Goal: Task Accomplishment & Management: Use online tool/utility

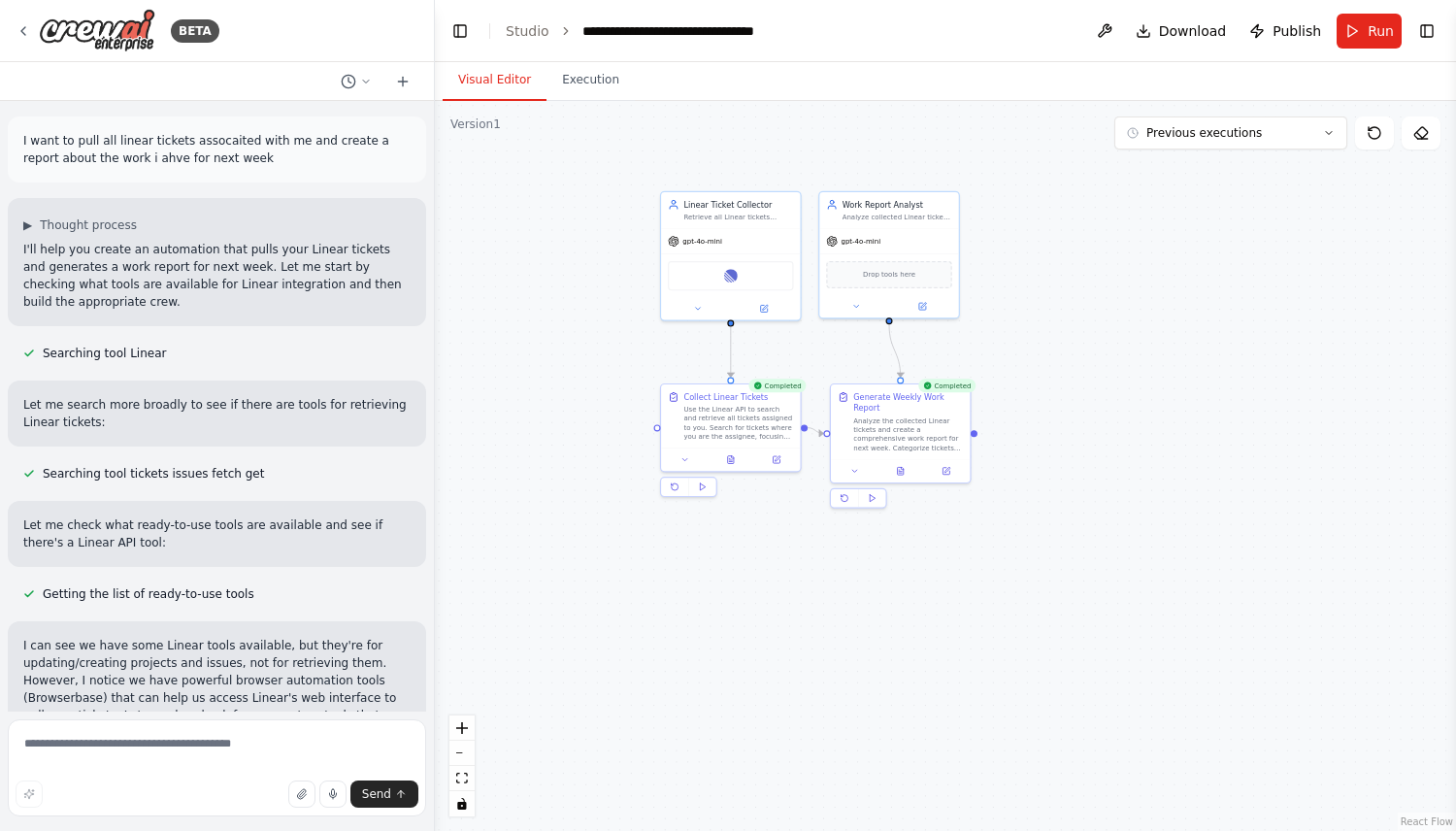
scroll to position [3709, 0]
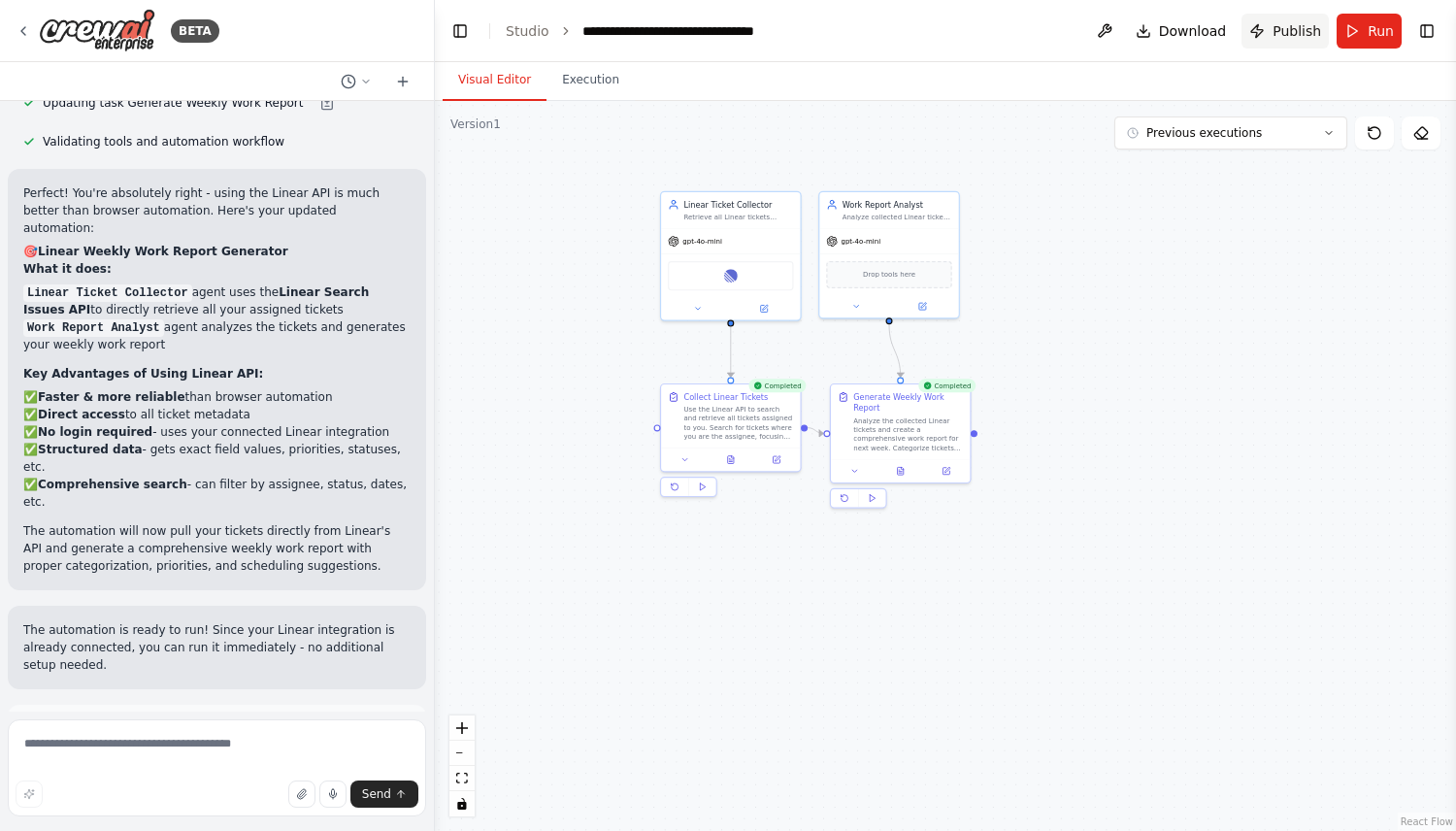
click at [1286, 24] on span "Publish" at bounding box center [1297, 31] width 49 height 20
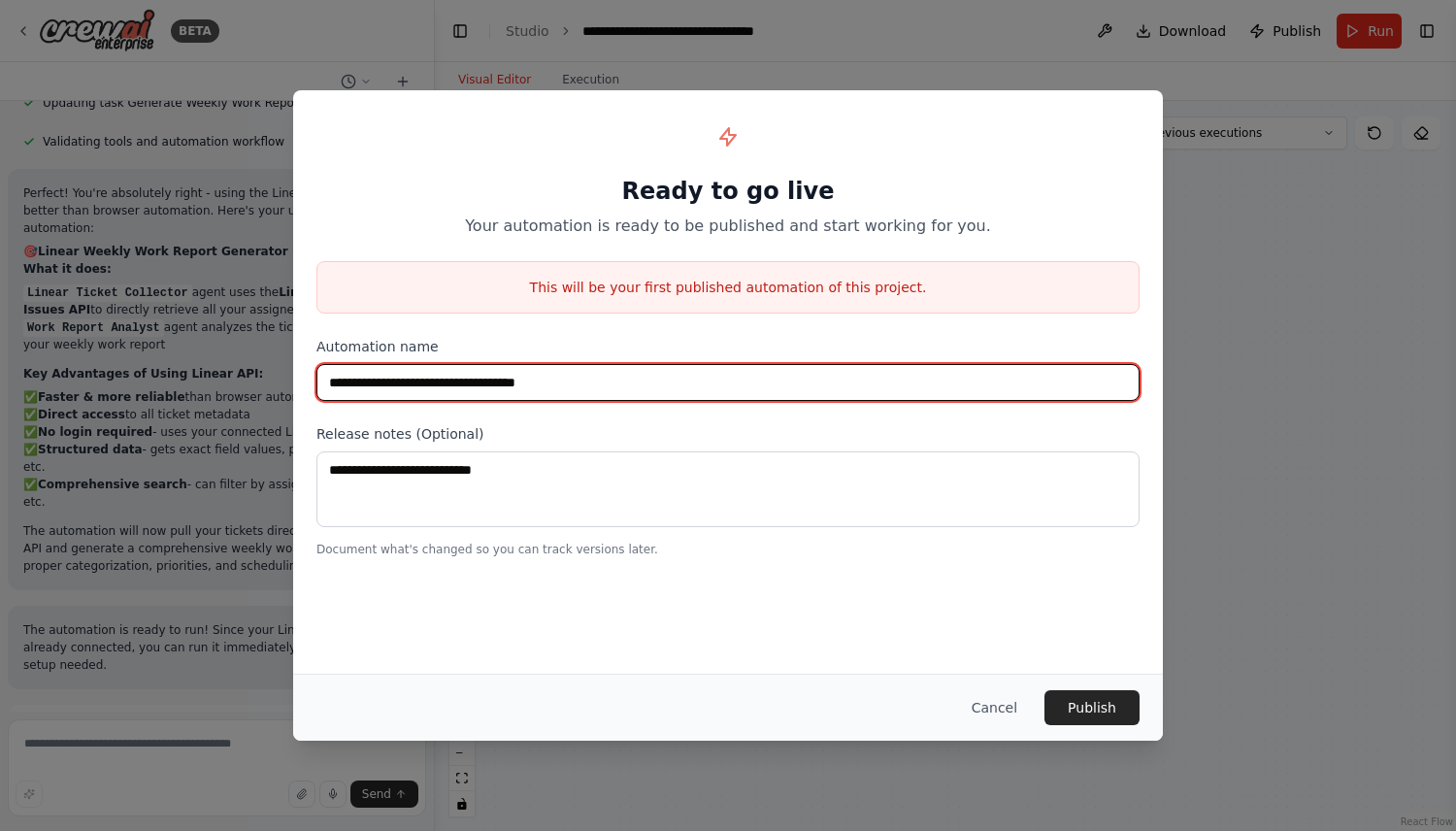
click at [559, 387] on input "**********" at bounding box center [727, 383] width 823 height 37
type input "**********"
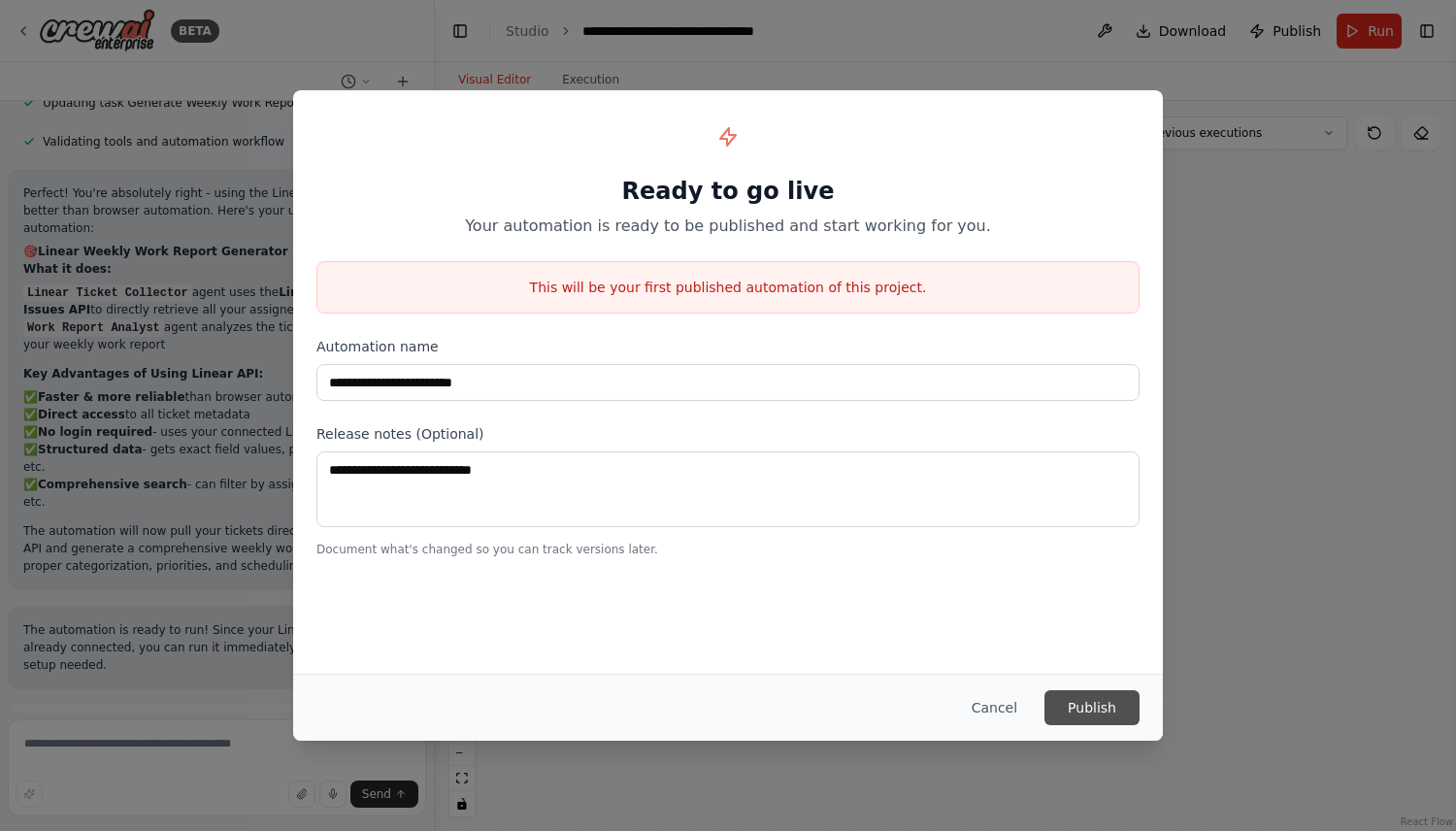
click at [1113, 715] on button "Publish" at bounding box center [1091, 708] width 95 height 35
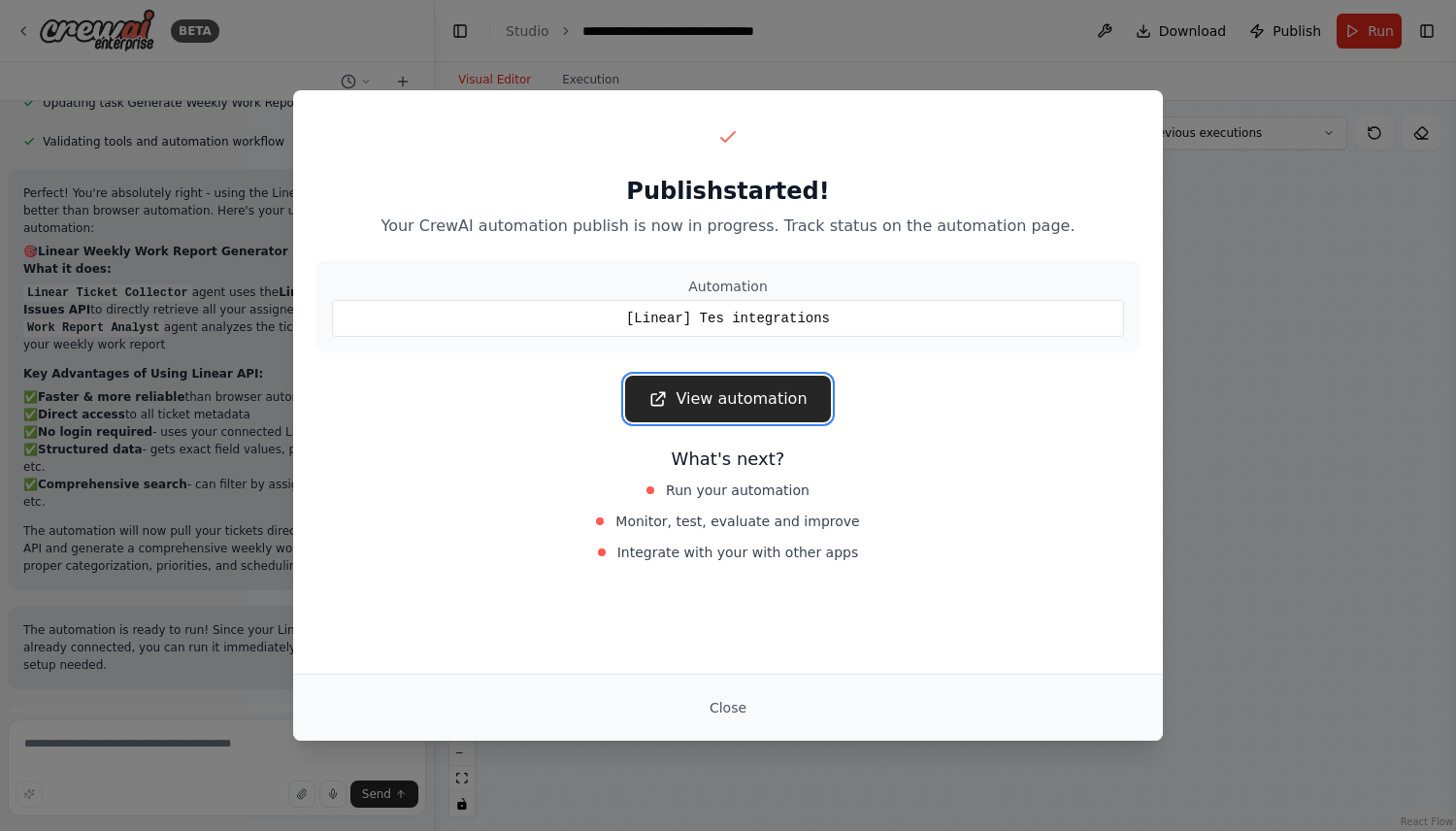
click at [780, 396] on link "View automation" at bounding box center [727, 399] width 205 height 47
click at [727, 678] on div "Close" at bounding box center [728, 707] width 870 height 67
click at [727, 698] on button "Close" at bounding box center [727, 708] width 68 height 35
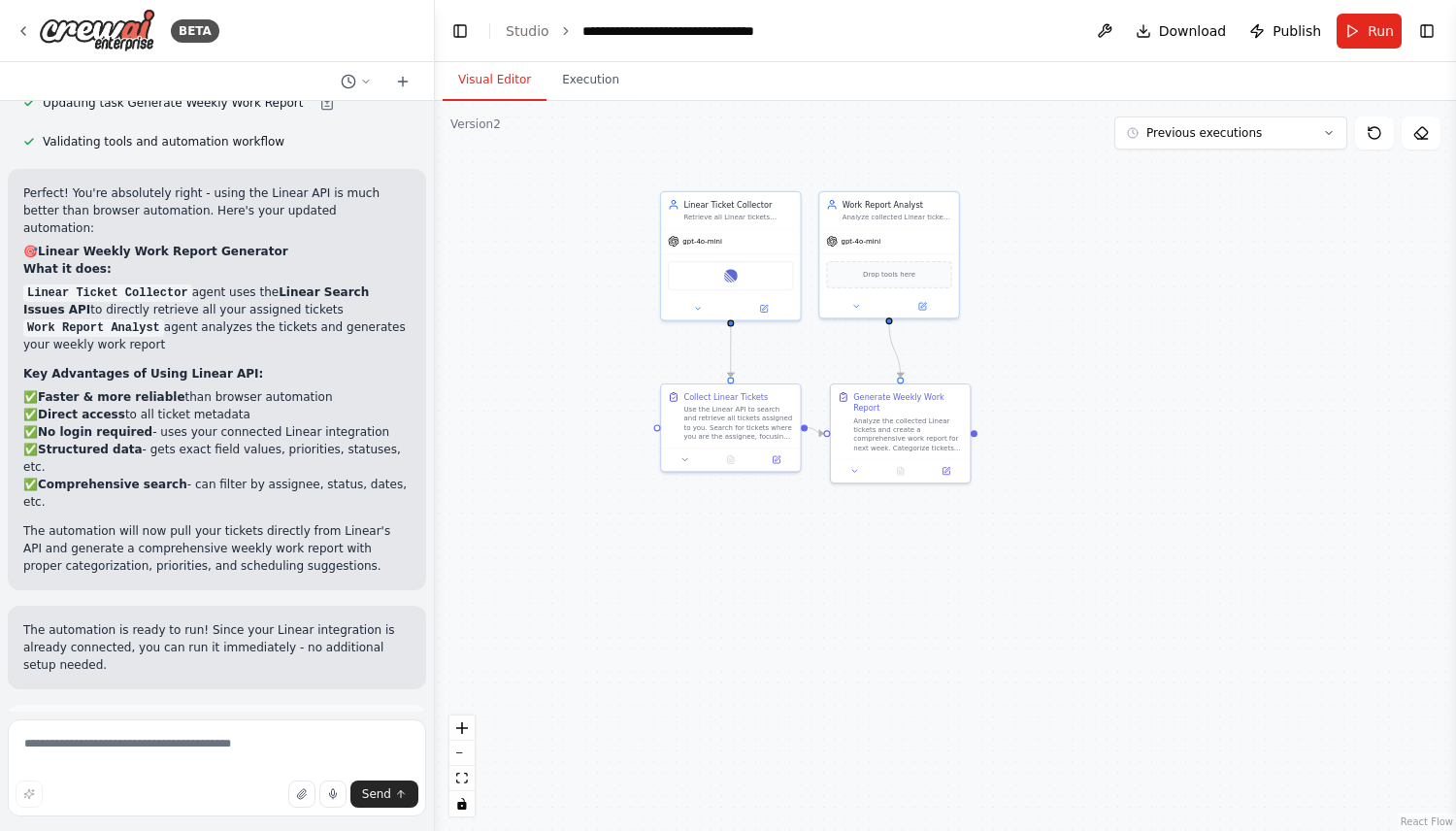
click at [11, 32] on div "BETA" at bounding box center [216, 30] width 433 height 62
click at [26, 32] on icon at bounding box center [23, 31] width 16 height 16
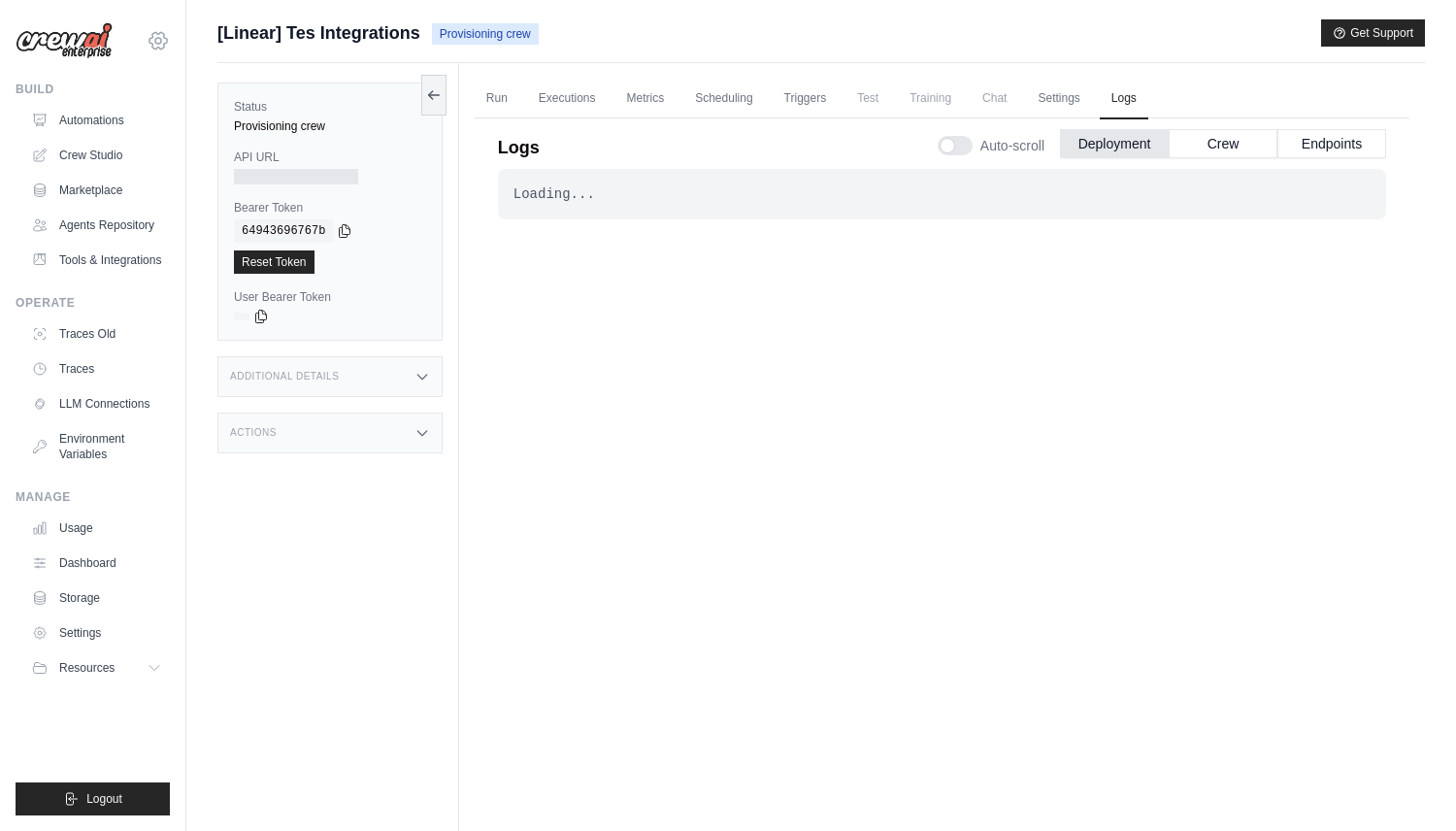
click at [157, 38] on icon at bounding box center [159, 41] width 6 height 6
click at [200, 238] on span "Settings" at bounding box center [243, 246] width 154 height 20
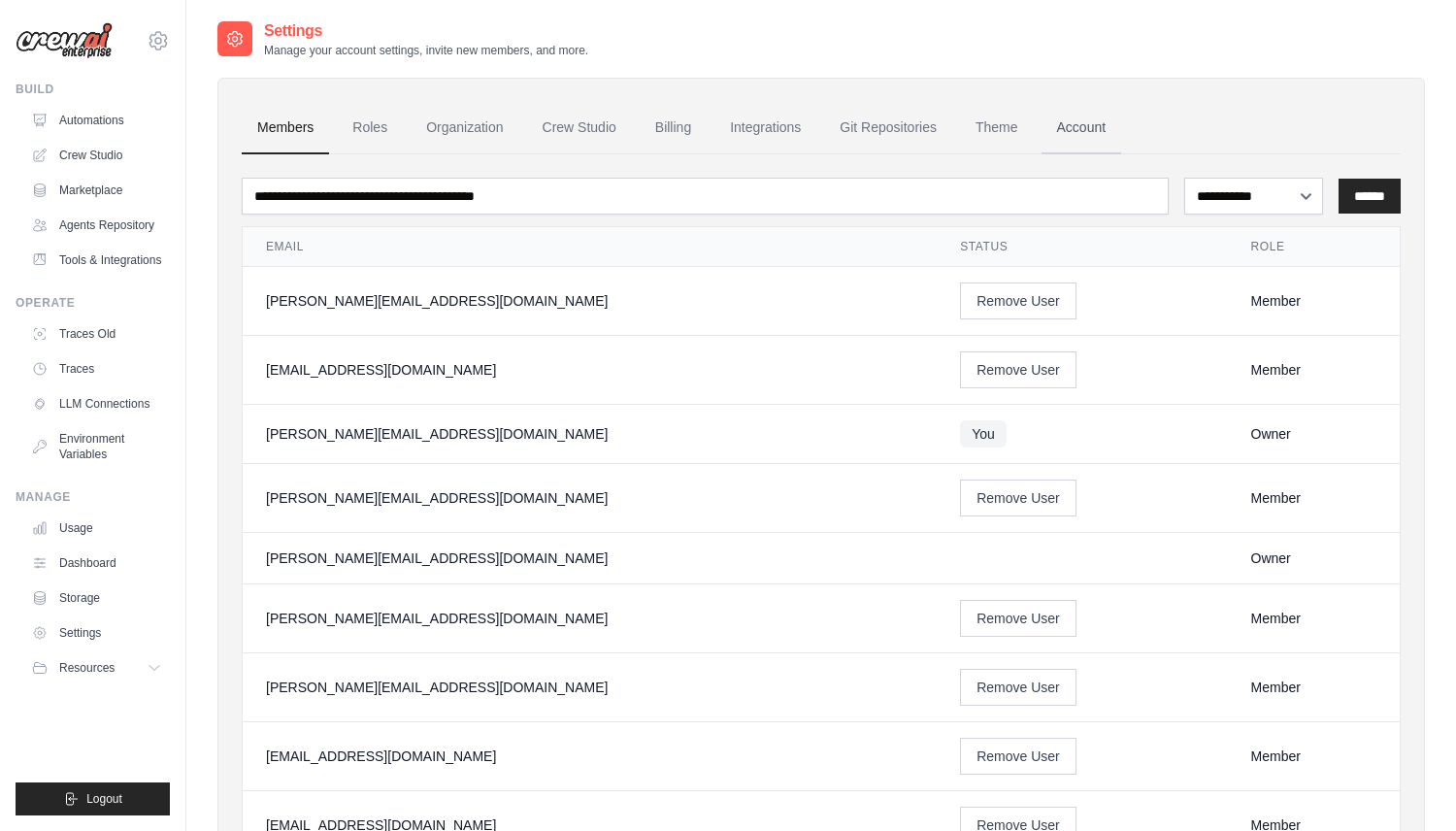
click at [1100, 130] on link "Account" at bounding box center [1081, 128] width 80 height 53
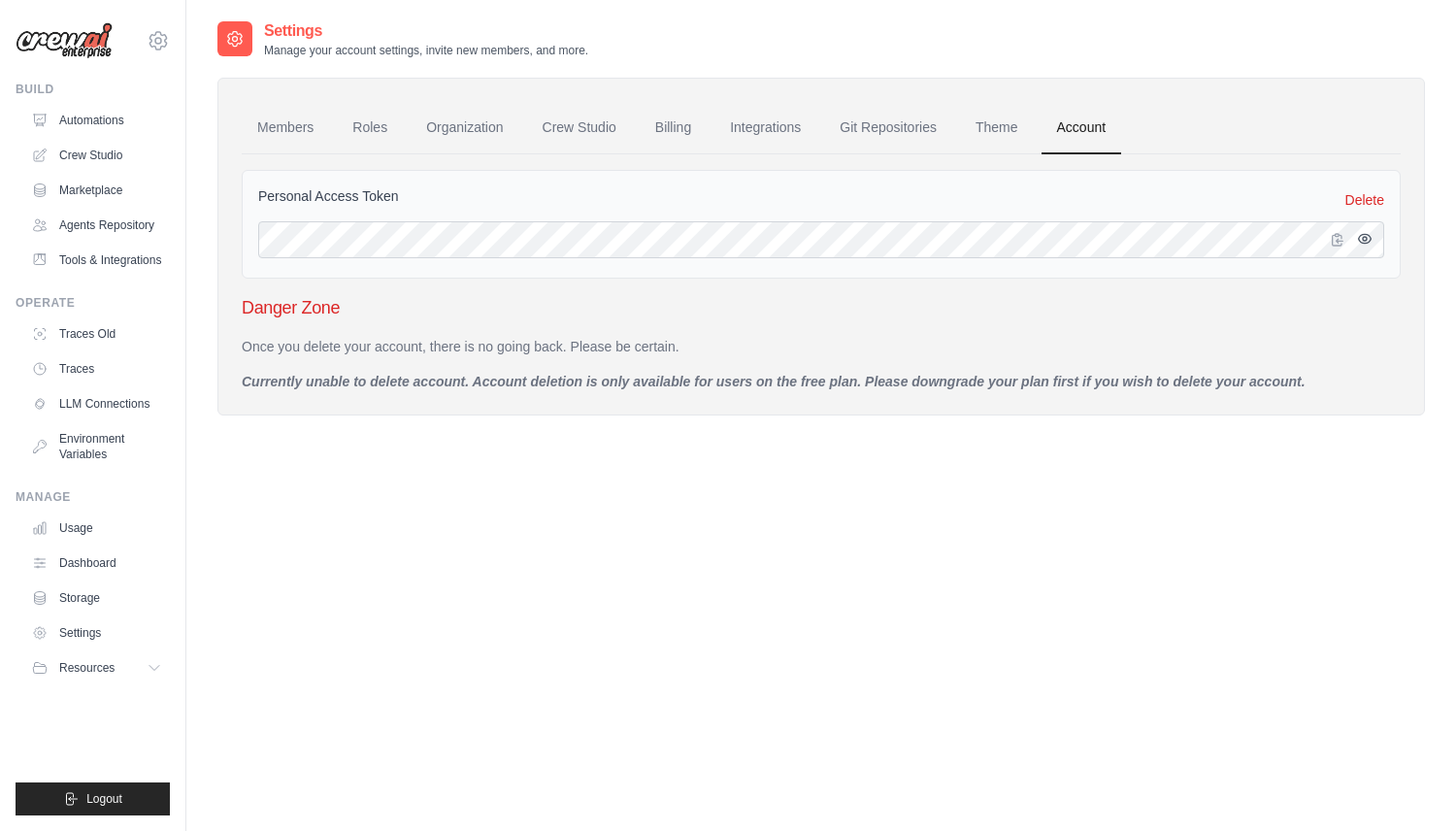
click at [1371, 237] on icon "button" at bounding box center [1365, 239] width 16 height 16
click at [1342, 243] on icon "button" at bounding box center [1338, 239] width 11 height 12
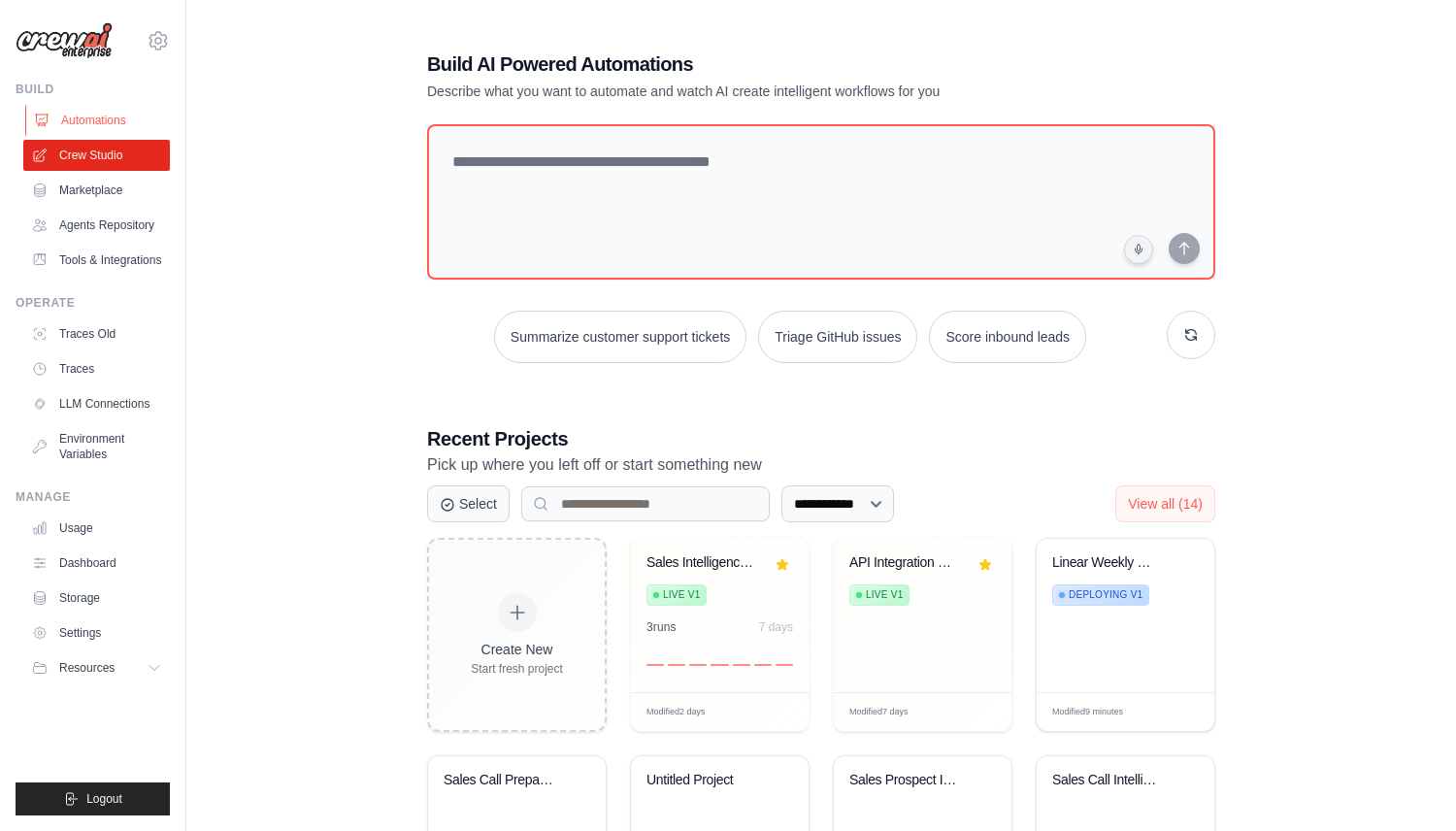
click at [110, 113] on link "Automations" at bounding box center [99, 120] width 147 height 31
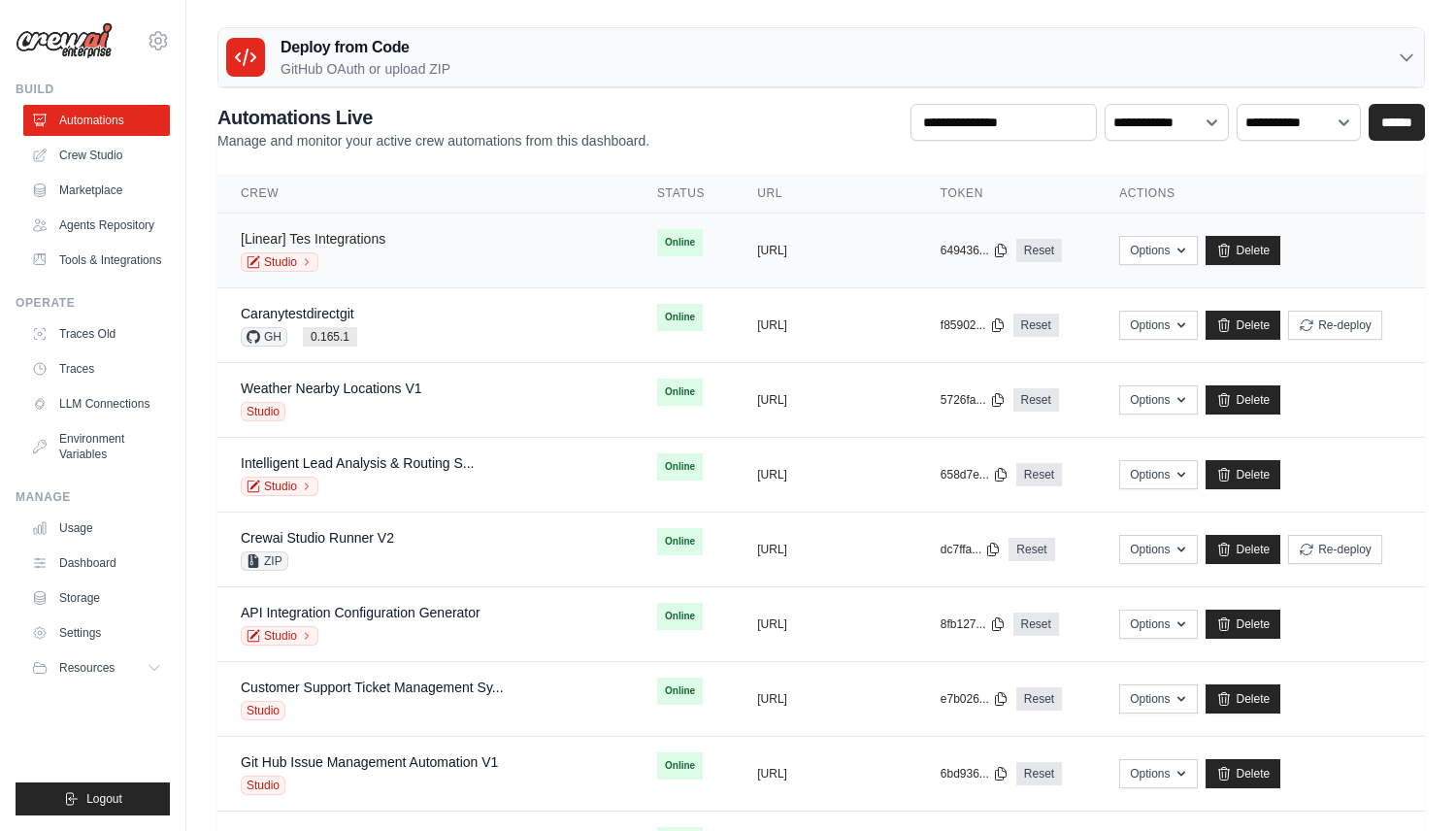
click at [359, 241] on link "[Linear] Tes Integrations" at bounding box center [313, 239] width 145 height 16
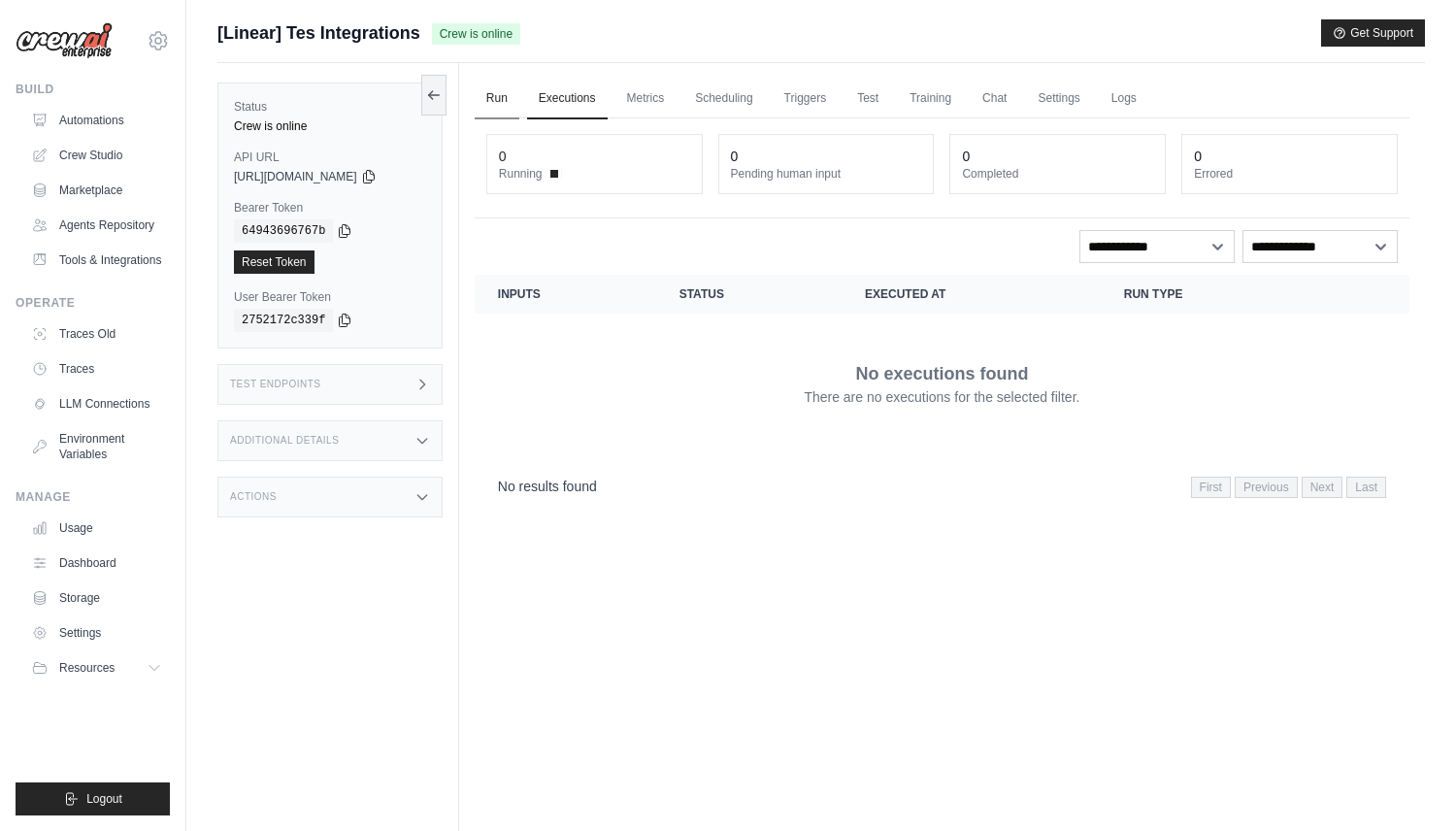
click at [497, 83] on link "Run" at bounding box center [497, 99] width 45 height 41
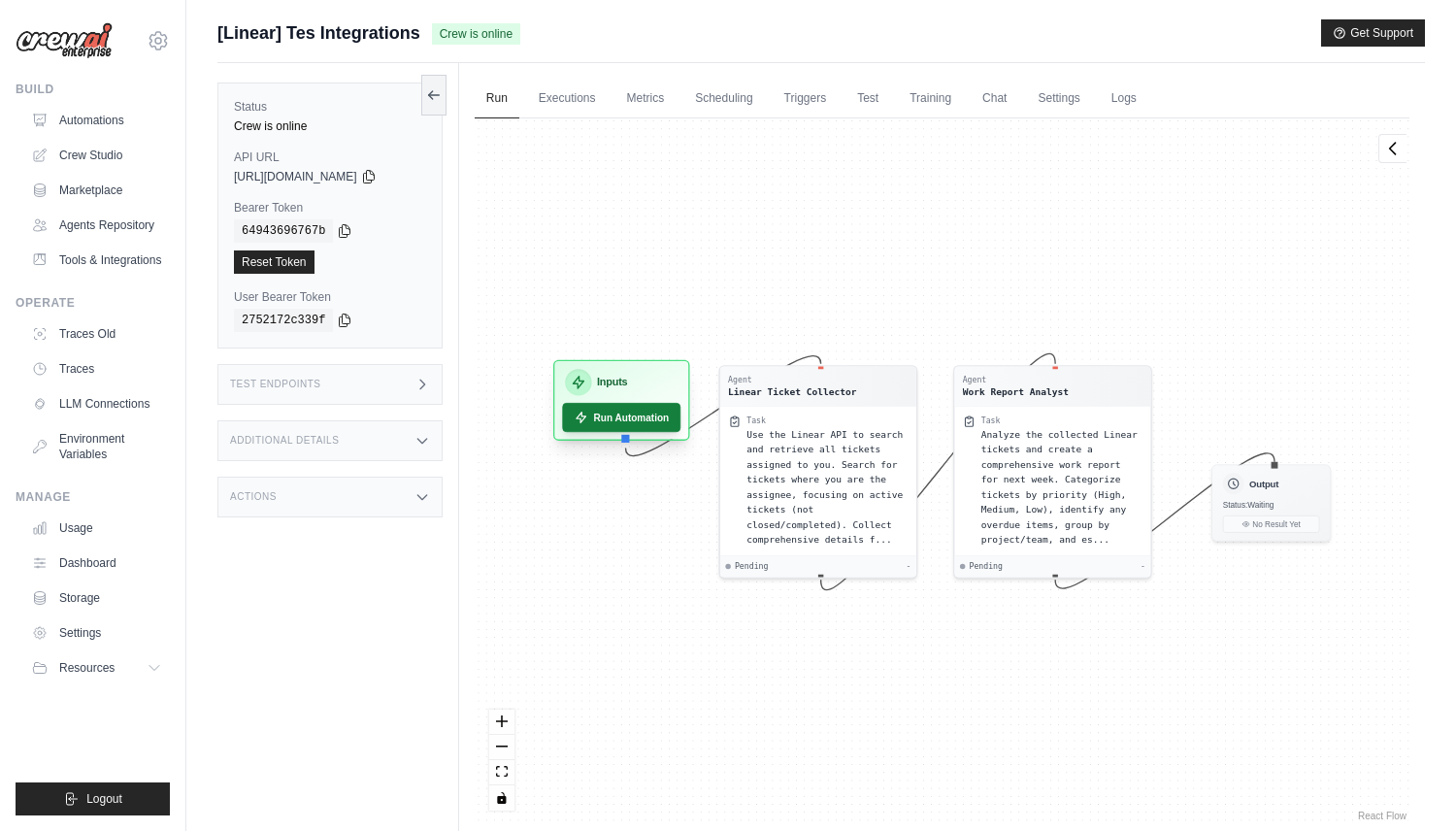
click at [651, 422] on button "Run Automation" at bounding box center [620, 418] width 118 height 29
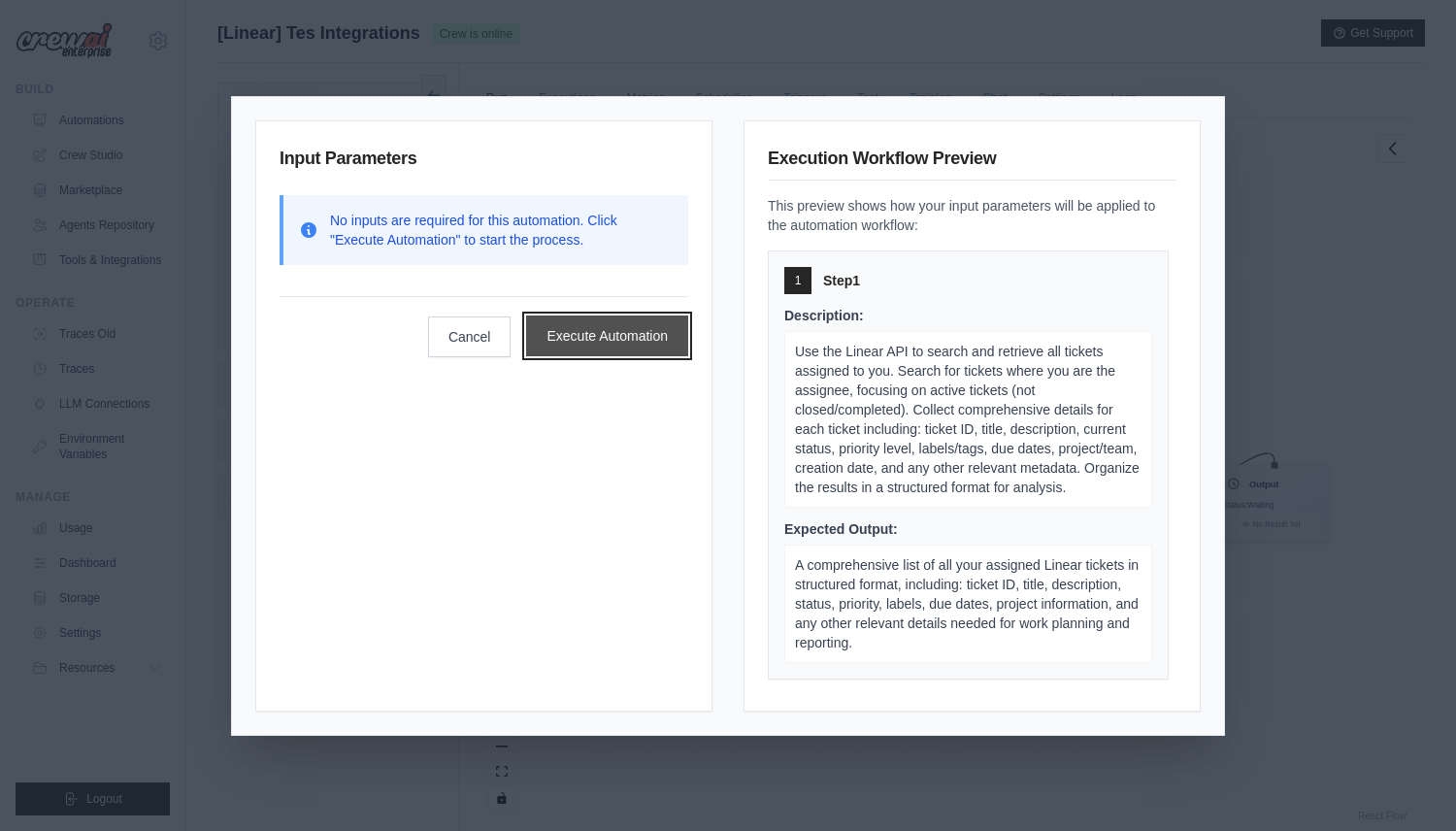
click at [569, 323] on button "Execute Automation" at bounding box center [608, 336] width 162 height 41
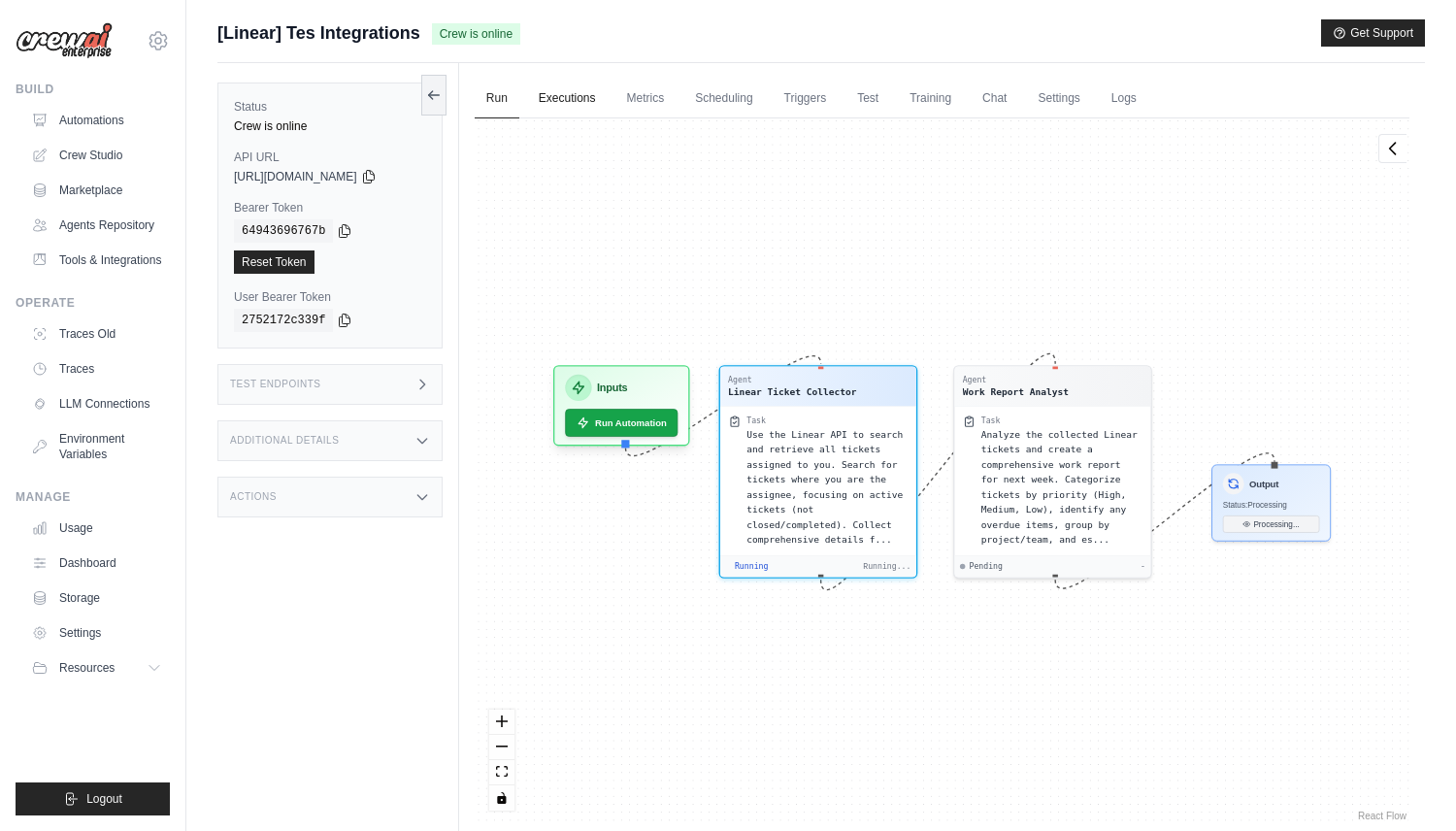
click at [577, 95] on link "Executions" at bounding box center [568, 99] width 80 height 41
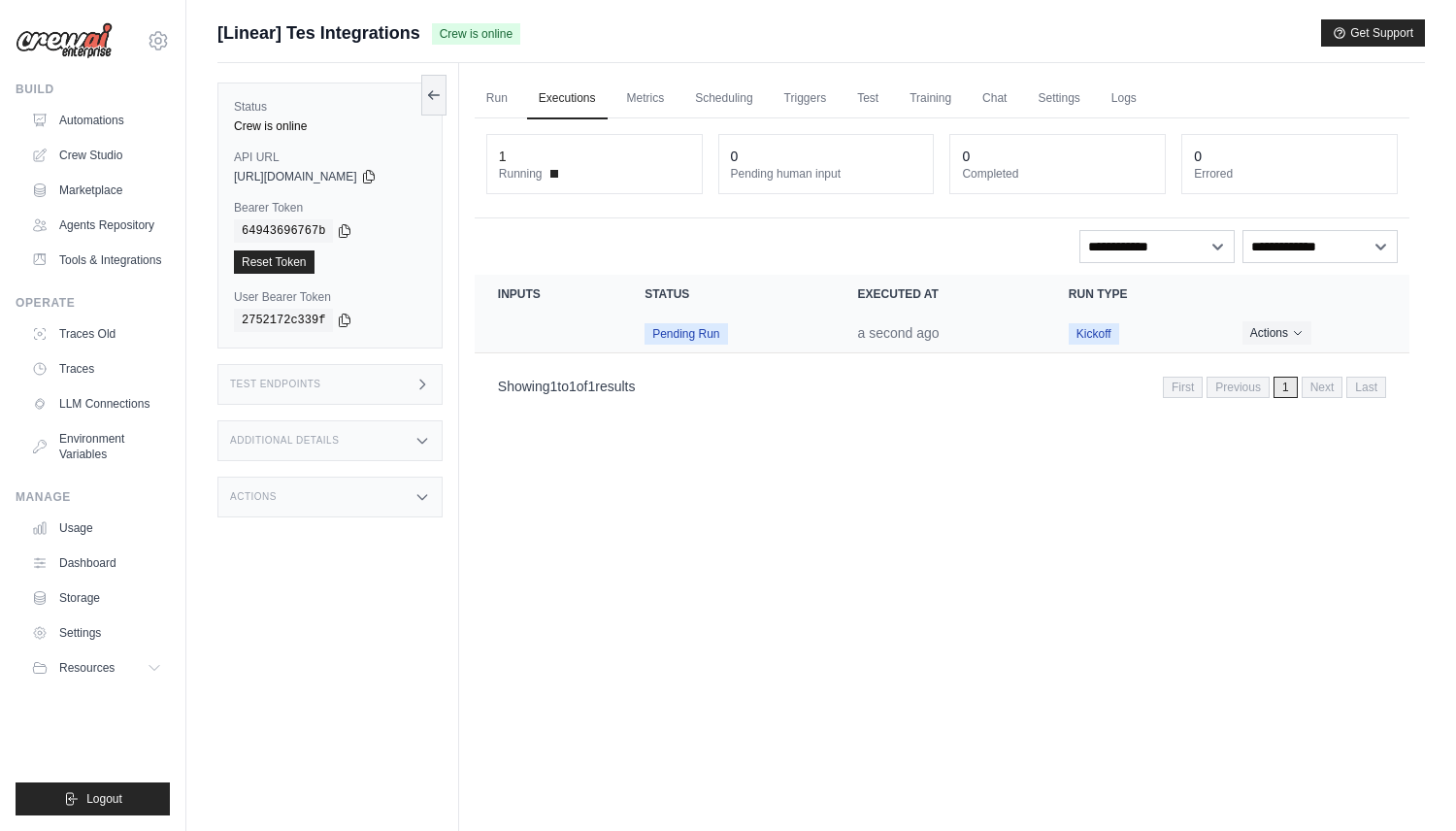
click at [588, 330] on td "Crew executions table" at bounding box center [548, 333] width 147 height 40
click at [686, 329] on span "Pending Run" at bounding box center [686, 334] width 82 height 22
click at [878, 332] on time "a second ago" at bounding box center [898, 333] width 81 height 16
click at [811, 332] on td "Pending Run" at bounding box center [727, 333] width 212 height 40
click at [523, 327] on td "Crew executions table" at bounding box center [548, 333] width 147 height 40
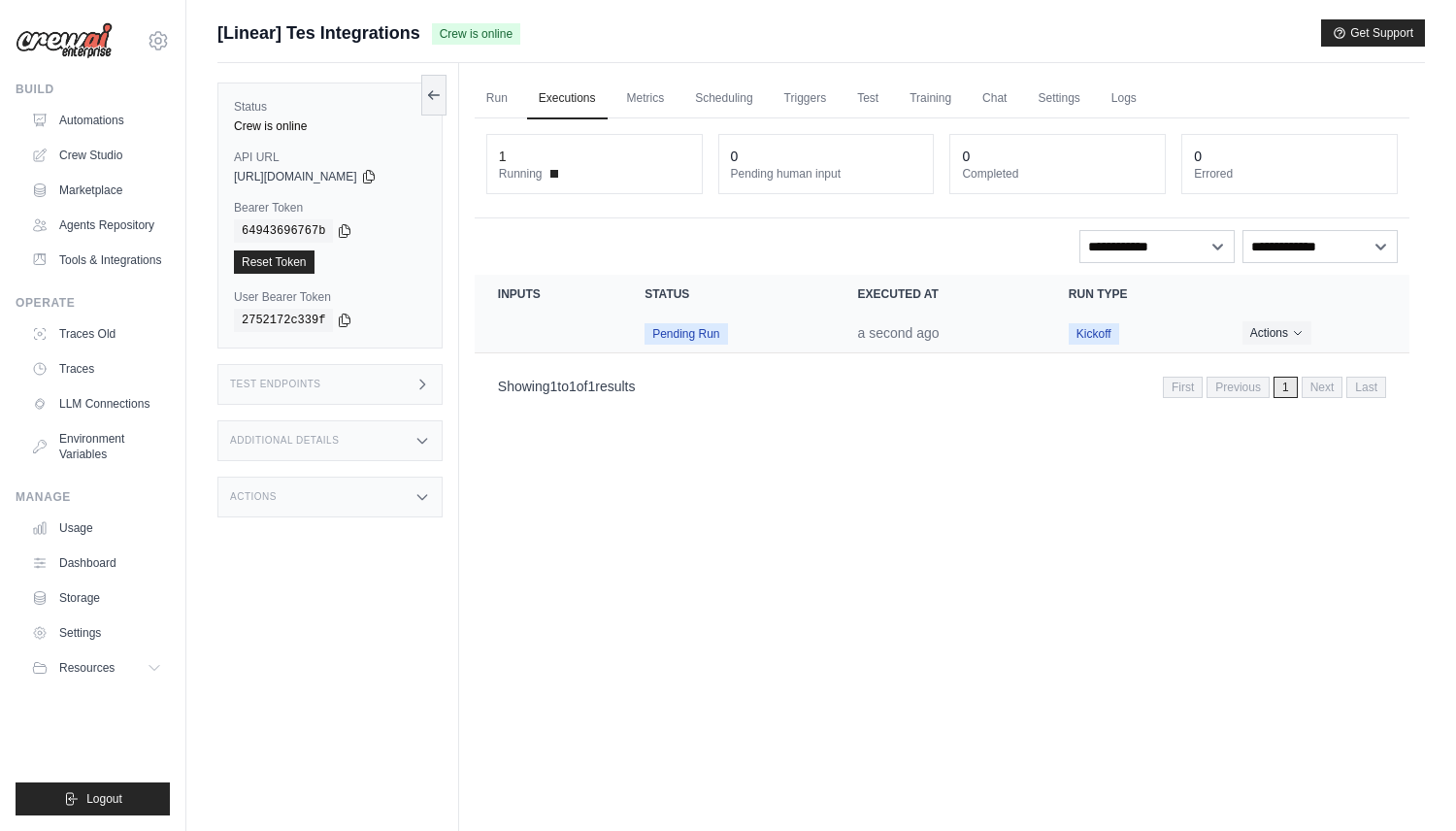
click at [519, 327] on td "Crew executions table" at bounding box center [548, 333] width 147 height 40
click at [1280, 326] on button "Actions" at bounding box center [1277, 332] width 68 height 23
click at [1296, 371] on link "View Details" at bounding box center [1323, 368] width 124 height 31
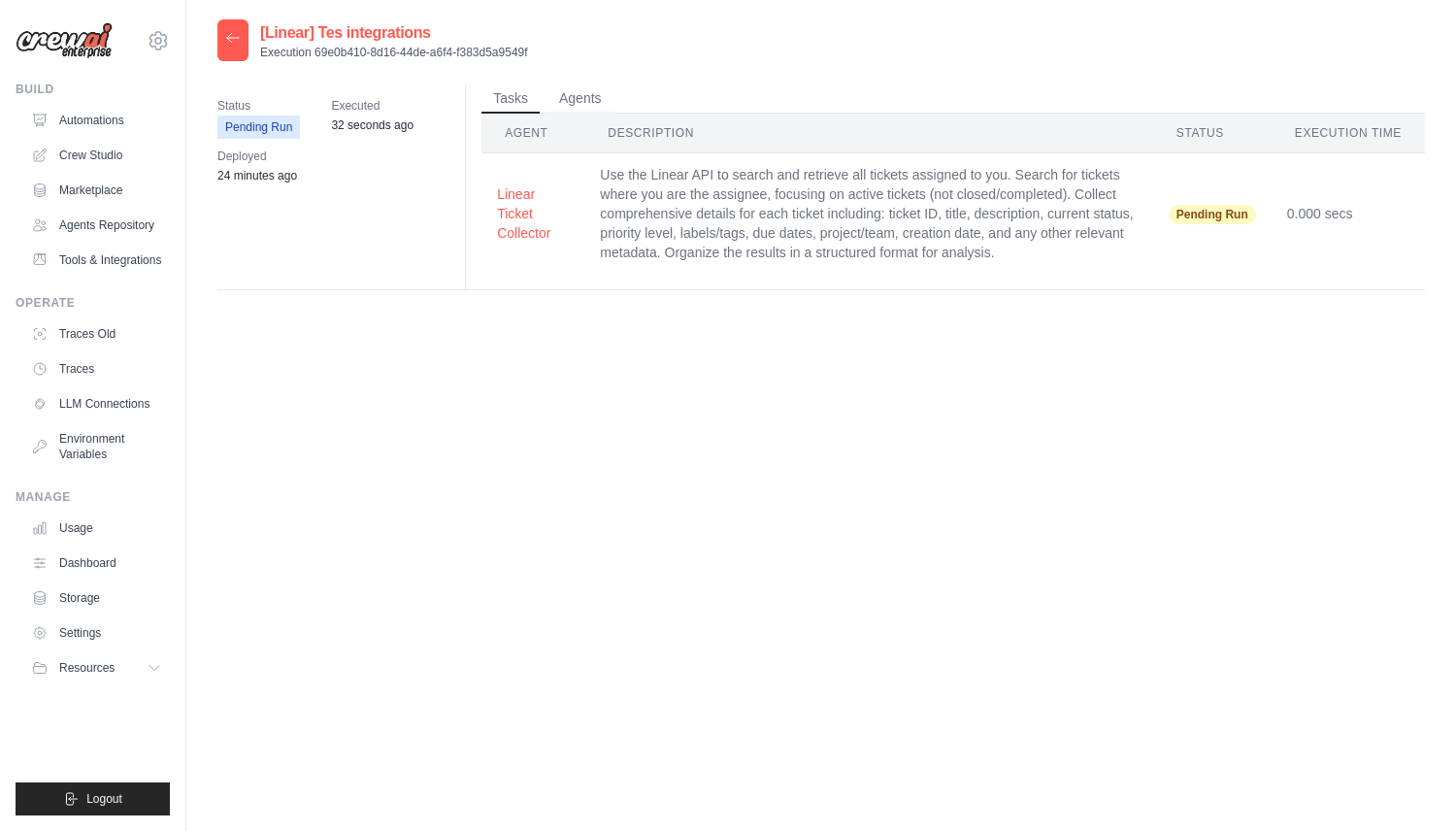
click at [522, 197] on button "Linear Ticket Collector" at bounding box center [532, 213] width 71 height 59
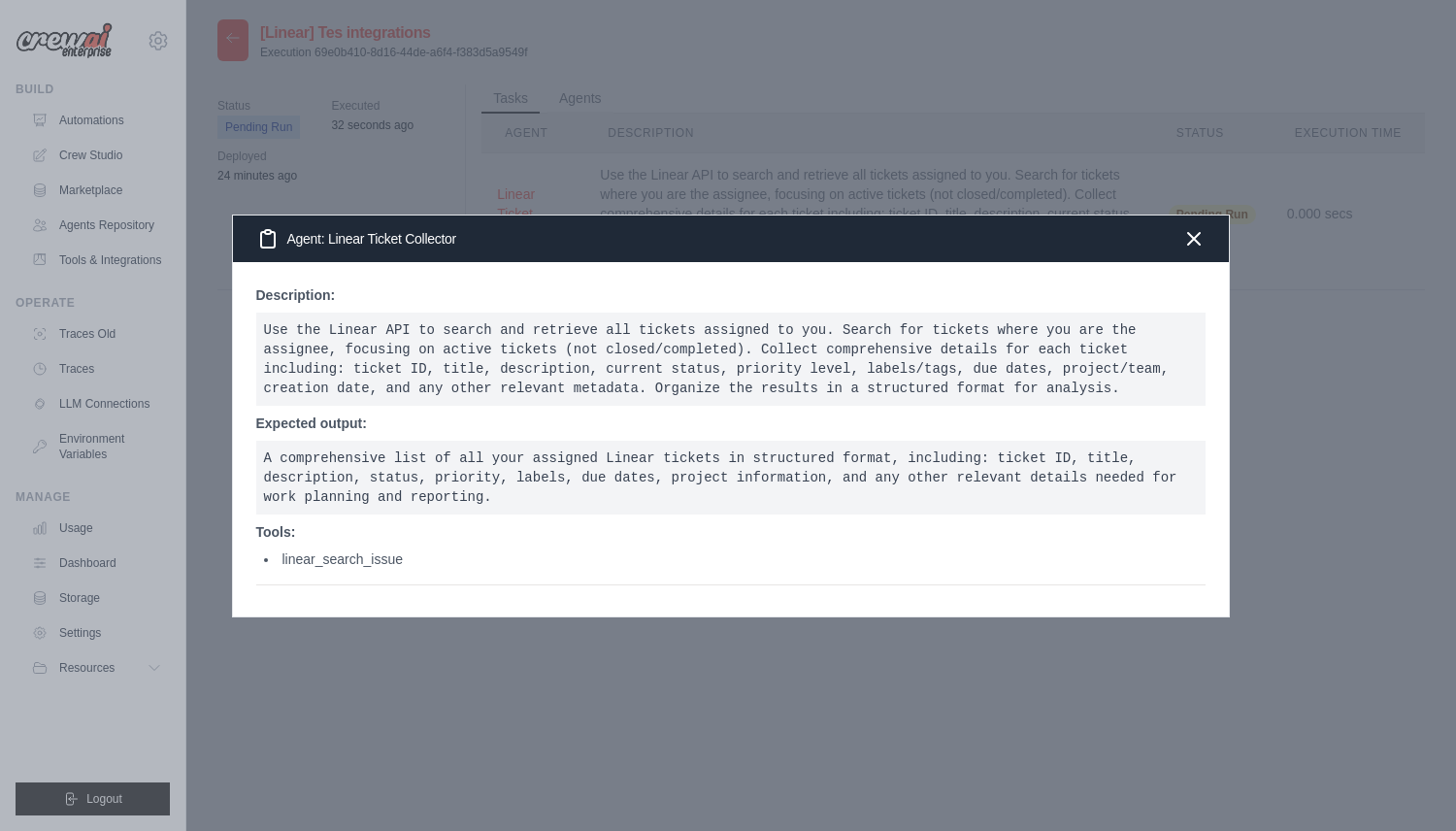
click at [512, 181] on div at bounding box center [728, 415] width 1456 height 831
click at [517, 140] on div at bounding box center [728, 415] width 1456 height 831
click at [1179, 227] on div "Agent: Linear Ticket Collector" at bounding box center [731, 239] width 996 height 47
click at [1179, 234] on div "Agent: Linear Ticket Collector" at bounding box center [731, 239] width 996 height 47
click at [1187, 234] on icon "button" at bounding box center [1194, 238] width 23 height 23
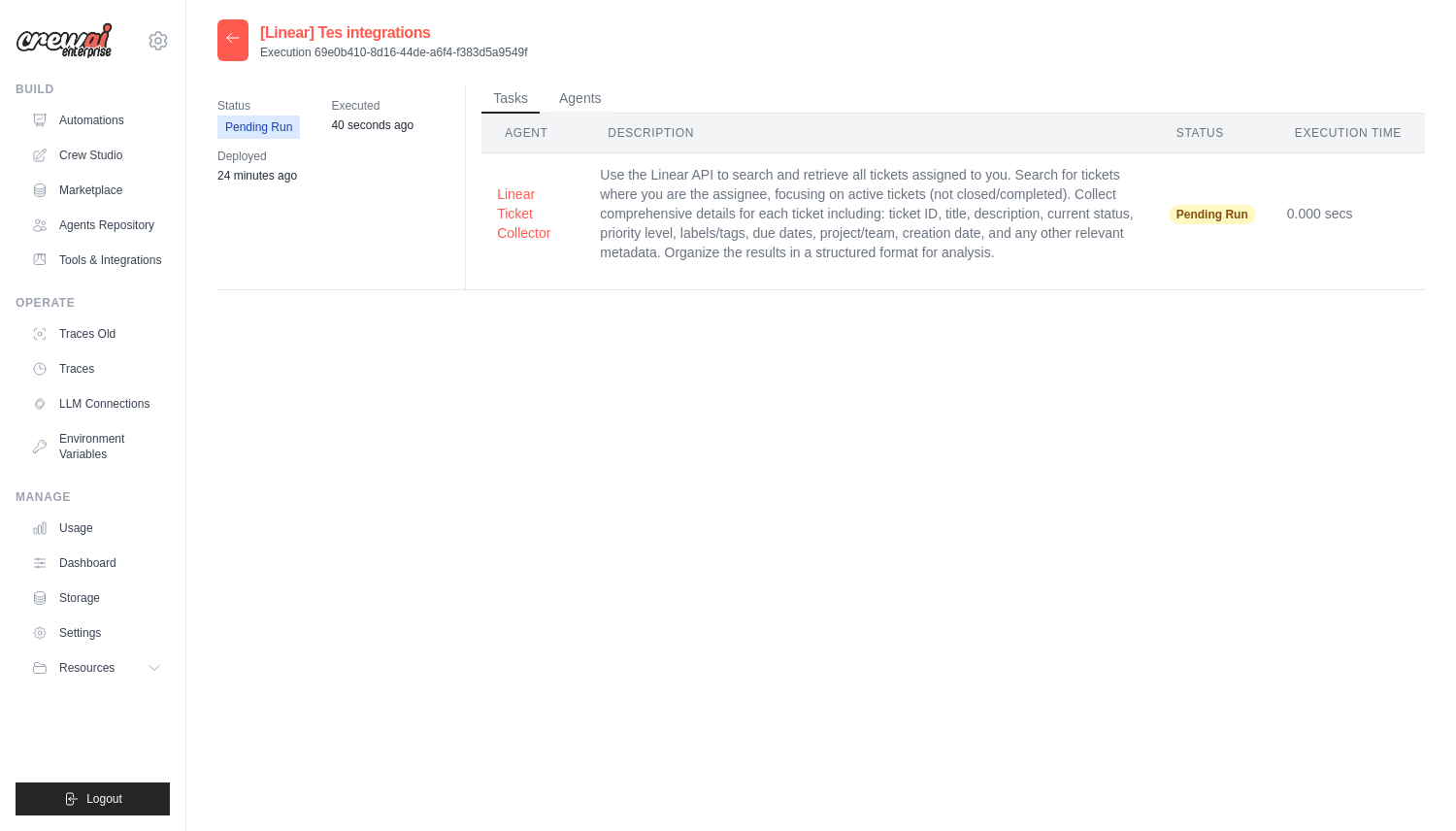
click at [245, 33] on div at bounding box center [233, 40] width 31 height 42
click at [224, 30] on div at bounding box center [233, 40] width 31 height 42
click at [230, 37] on icon at bounding box center [233, 38] width 16 height 16
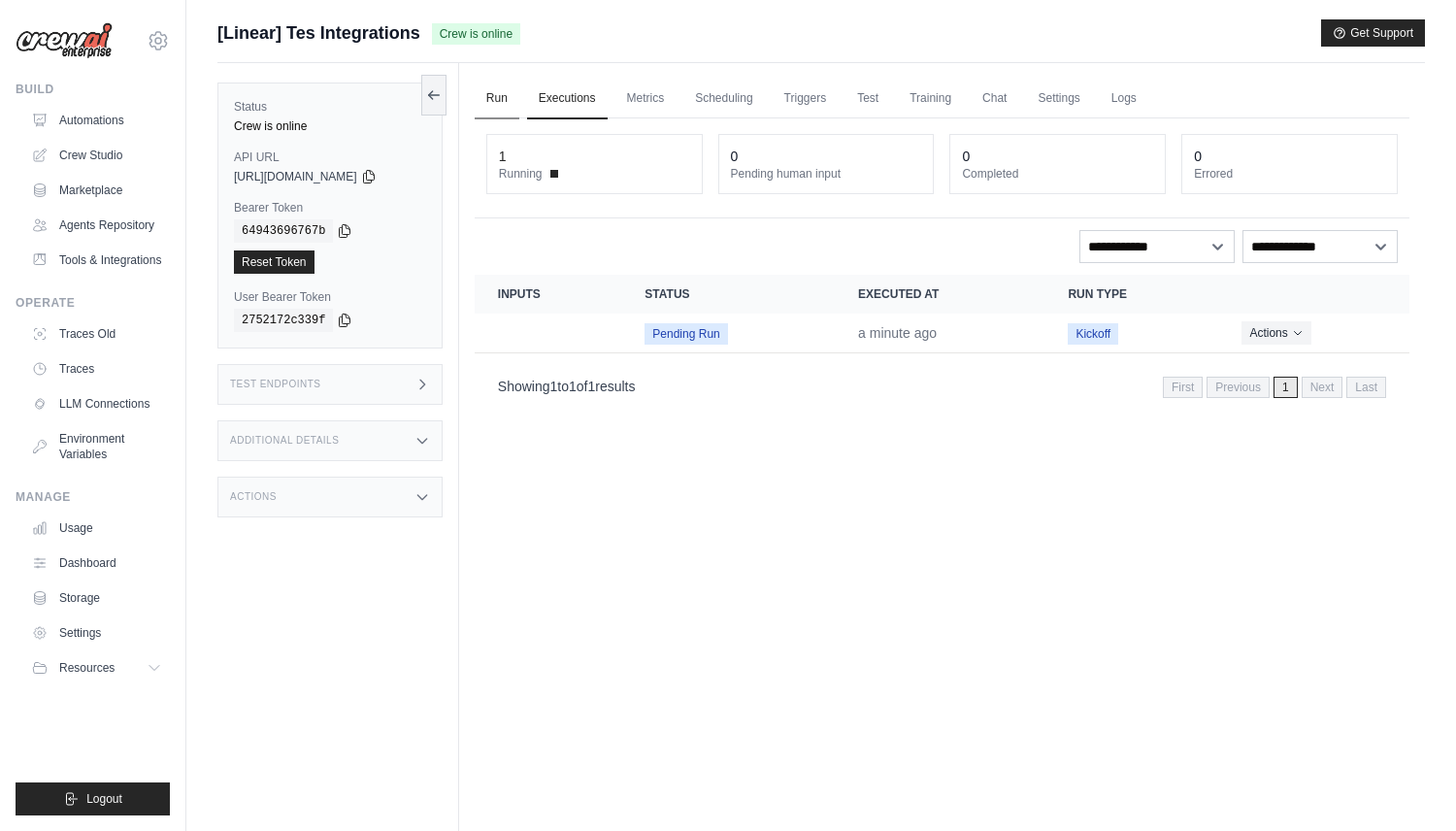
click at [503, 91] on link "Run" at bounding box center [497, 99] width 45 height 41
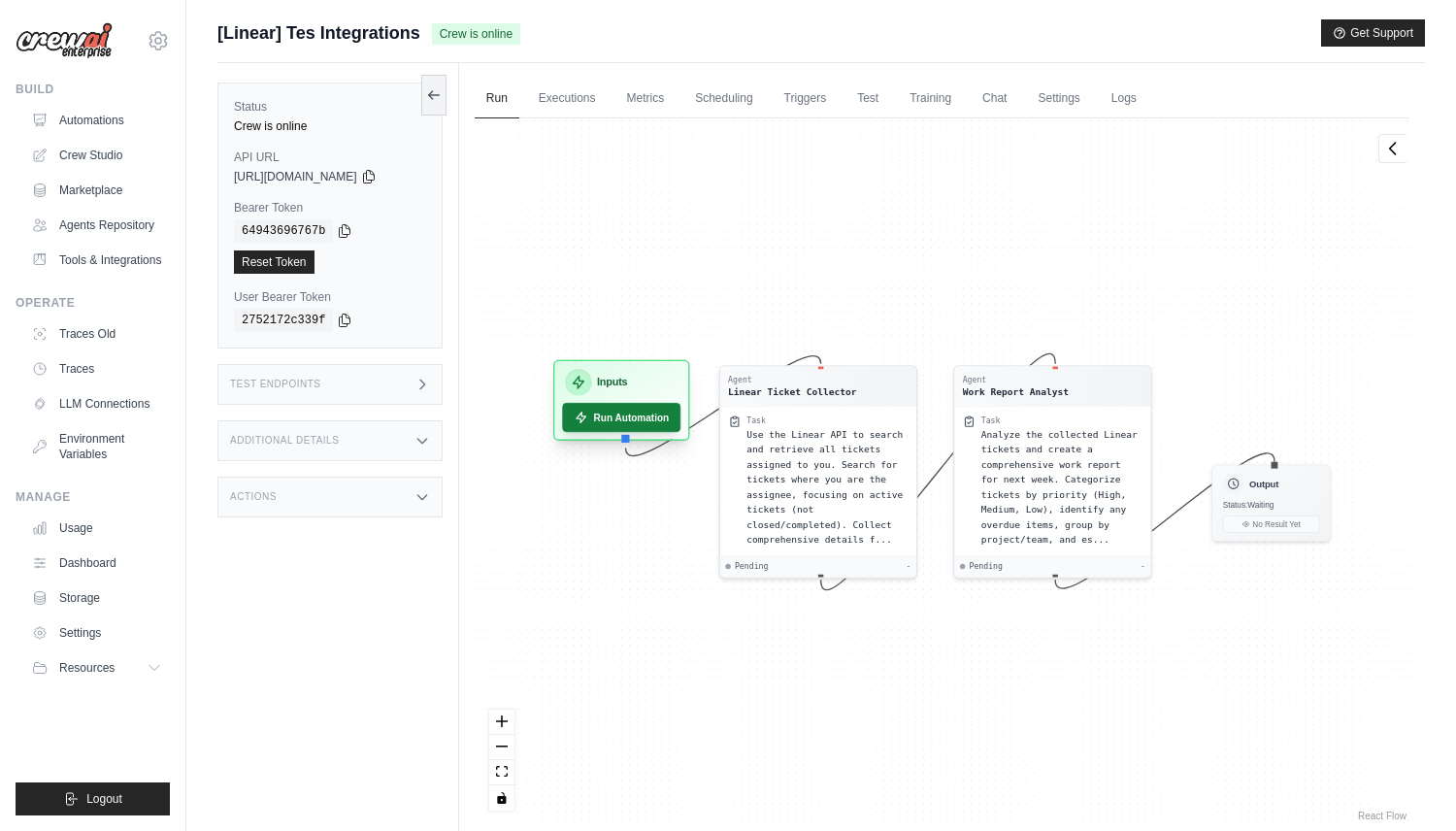
click at [661, 413] on button "Run Automation" at bounding box center [620, 418] width 118 height 29
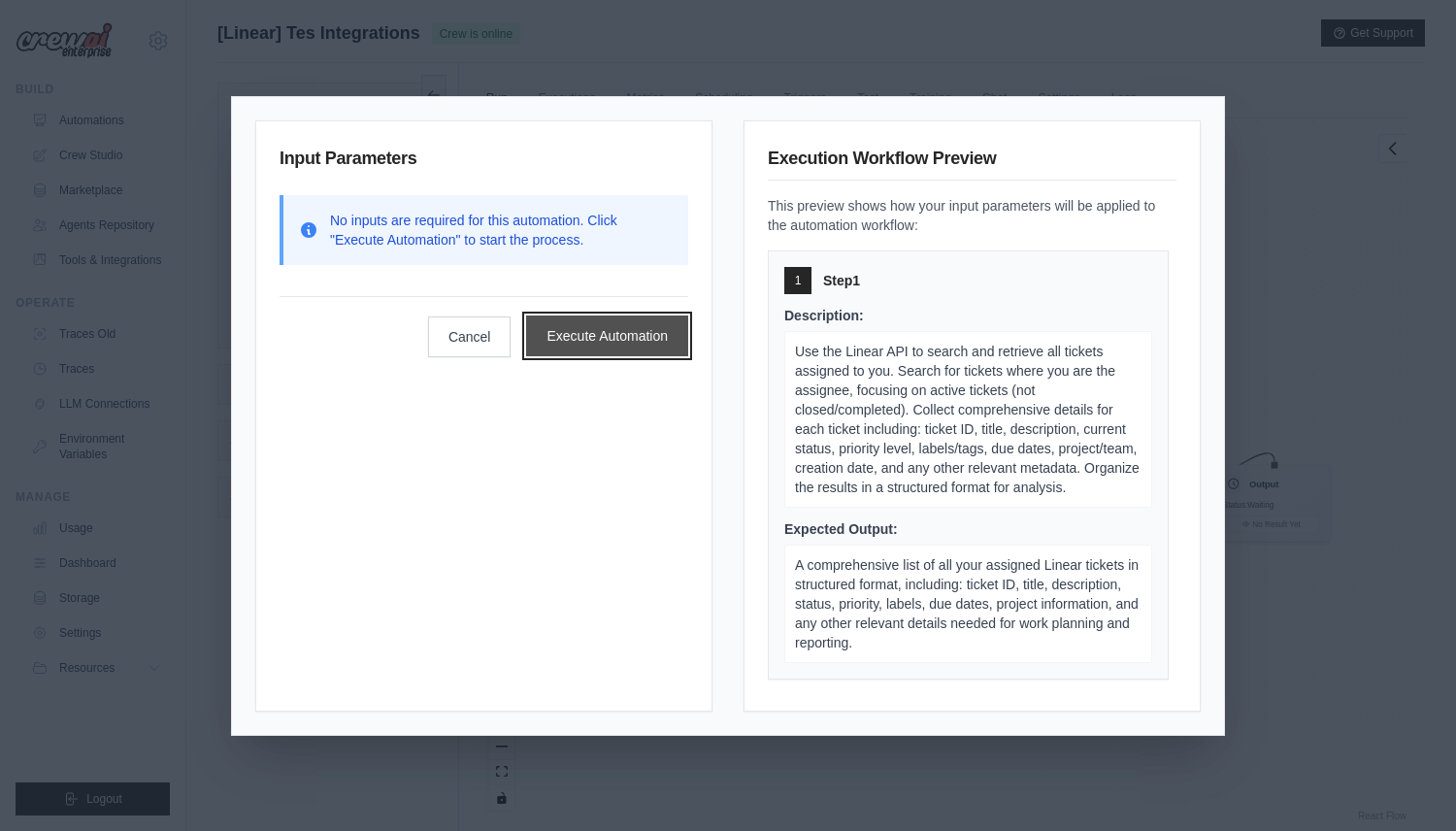
click at [645, 332] on button "Execute Automation" at bounding box center [608, 336] width 162 height 41
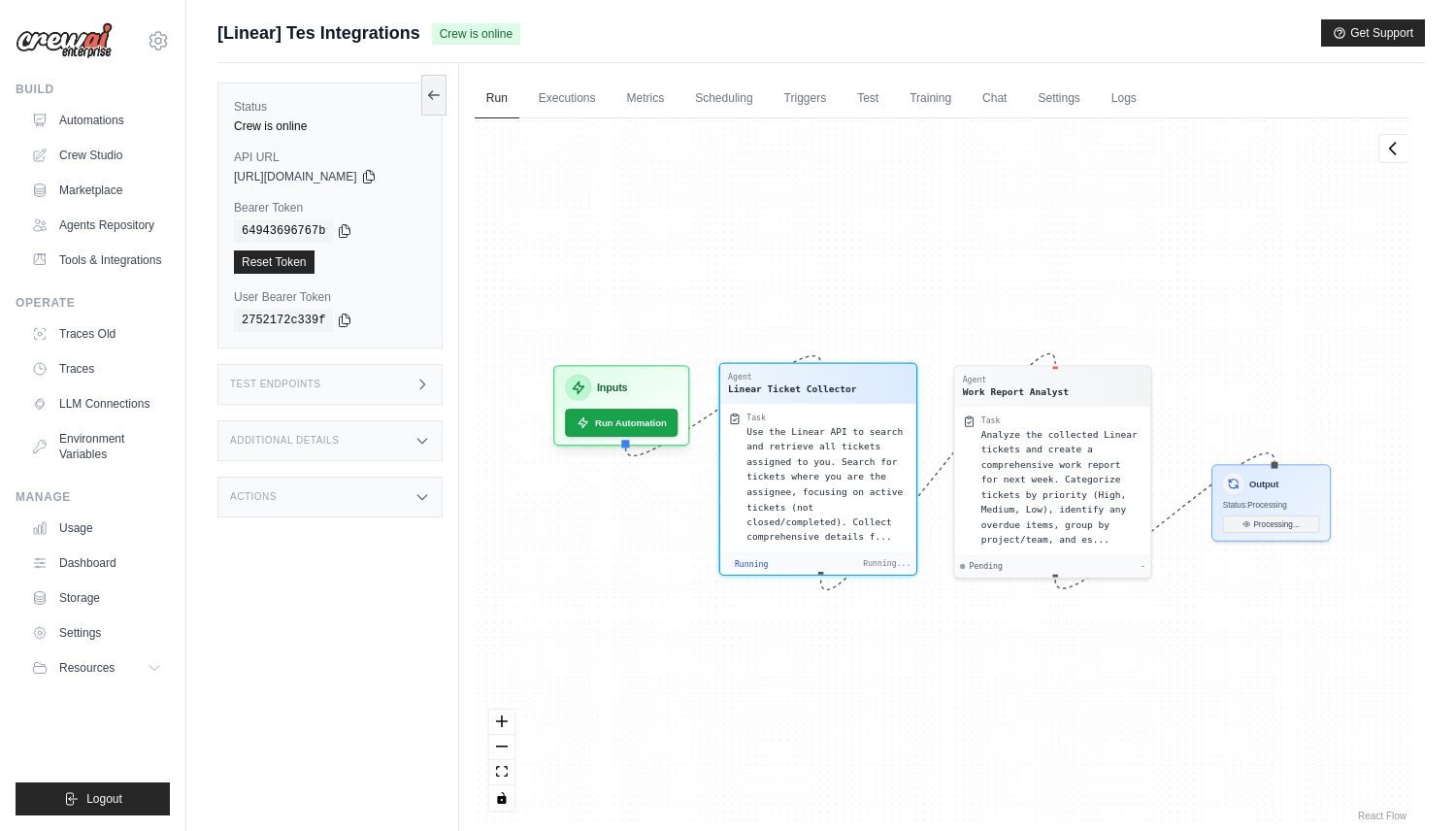
click at [796, 383] on div "Linear Ticket Collector" at bounding box center [792, 390] width 128 height 14
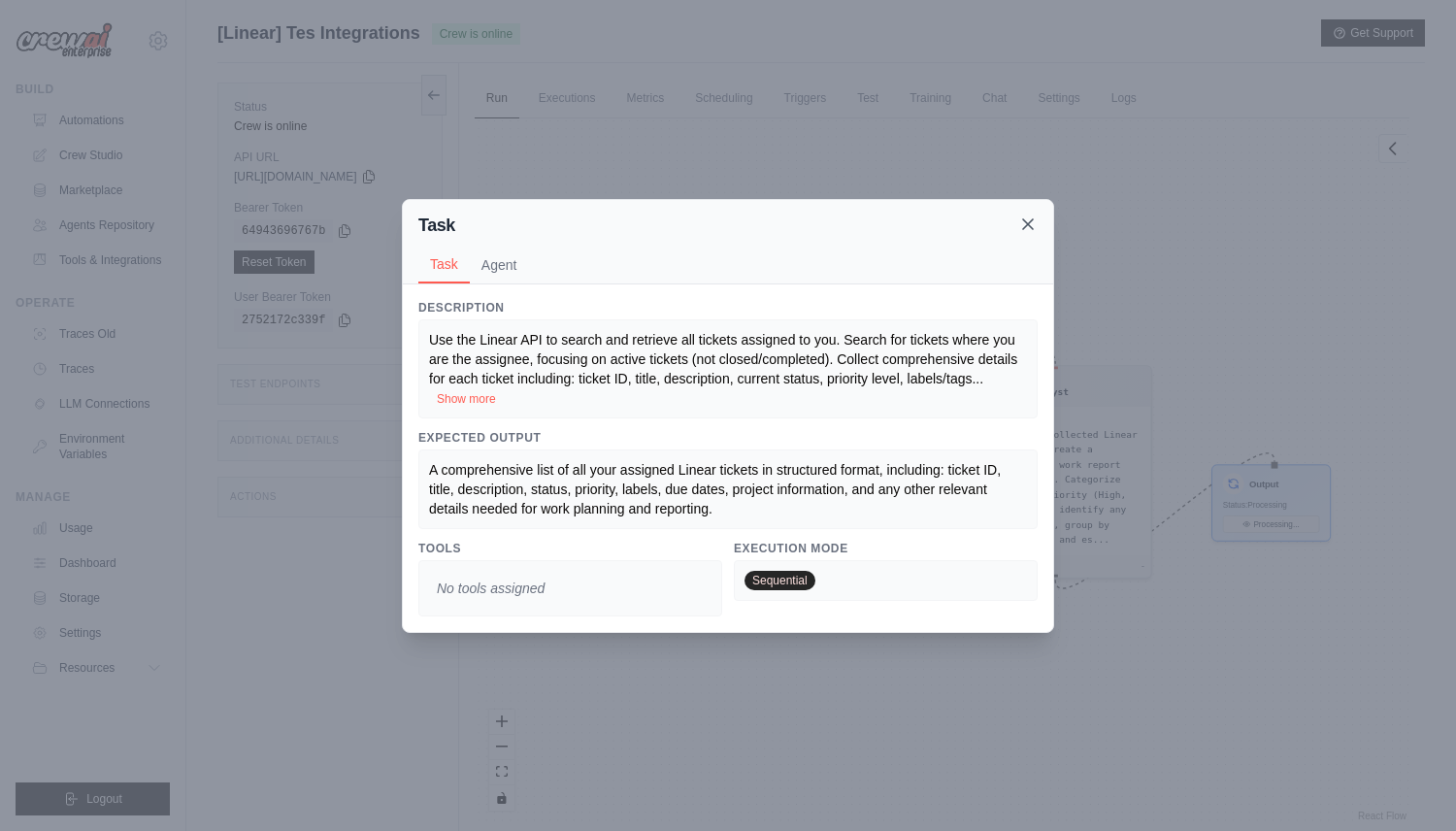
click at [1020, 220] on icon at bounding box center [1028, 224] width 20 height 20
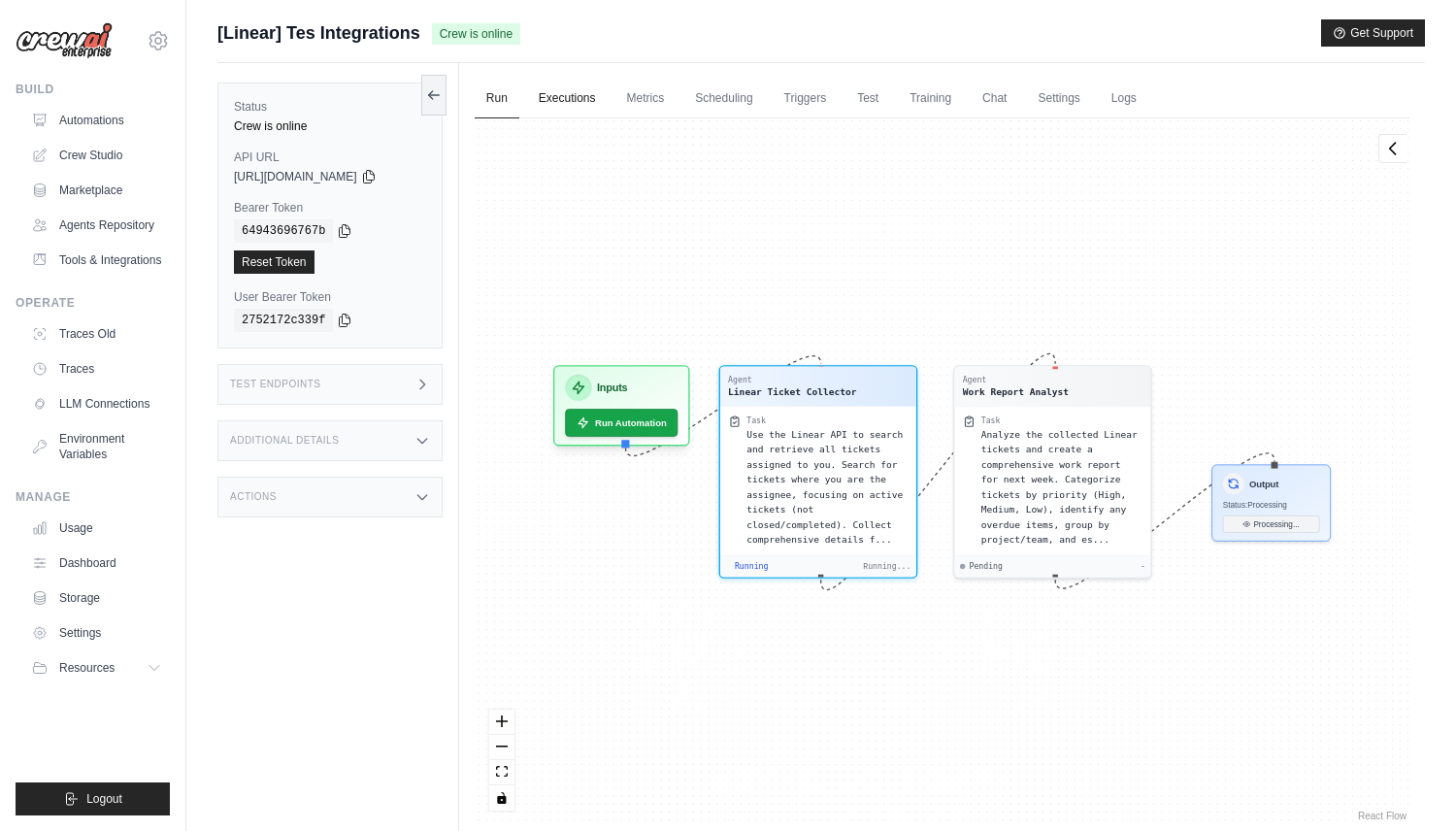
click at [548, 114] on link "Executions" at bounding box center [568, 99] width 80 height 41
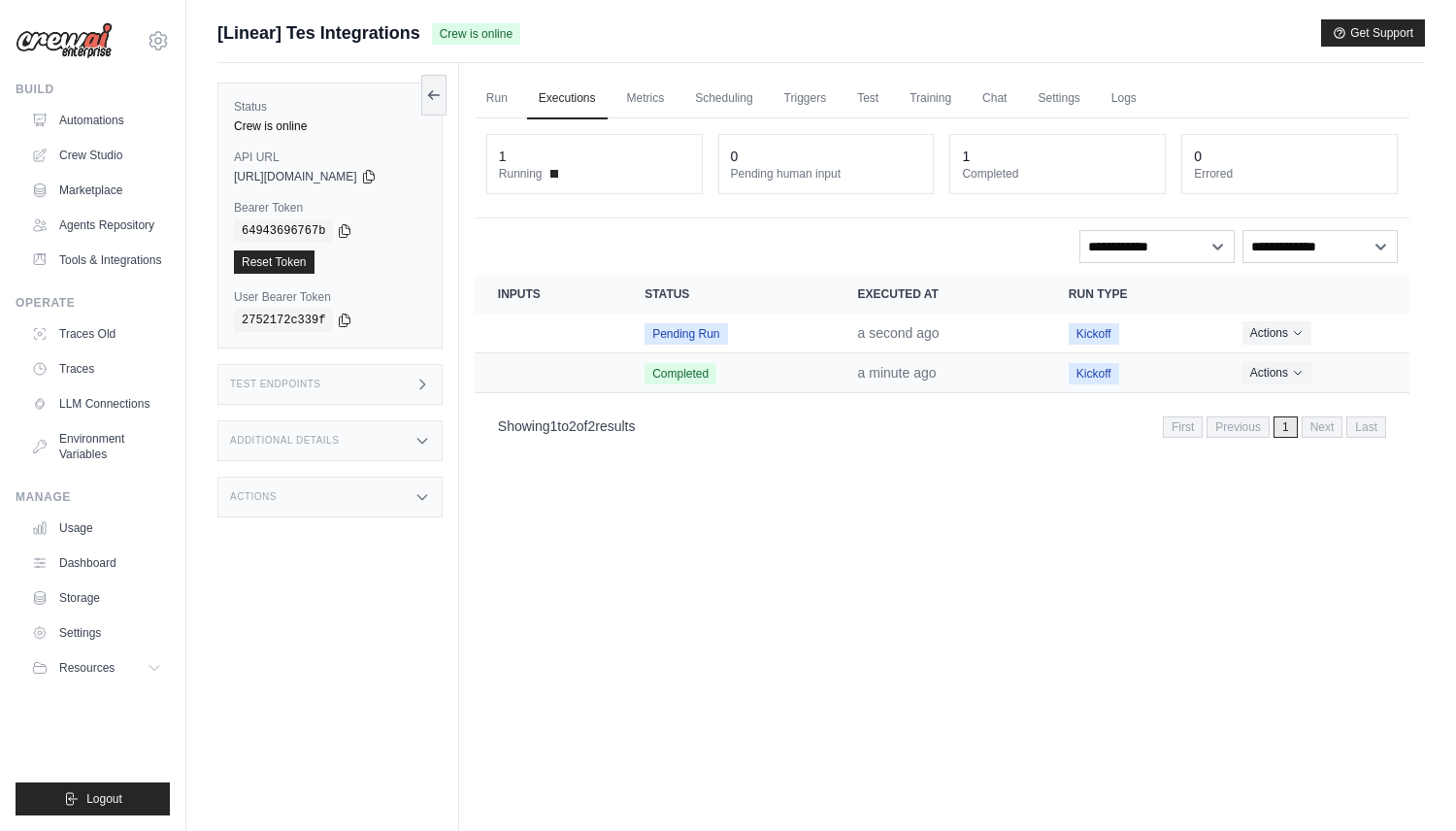
click at [842, 369] on td "a minute ago" at bounding box center [939, 373] width 210 height 40
click at [898, 376] on time "a minute ago" at bounding box center [897, 373] width 78 height 16
click at [704, 362] on td "Completed" at bounding box center [727, 373] width 212 height 40
click at [1267, 369] on button "Actions" at bounding box center [1277, 372] width 68 height 23
click at [1285, 400] on link "View Details" at bounding box center [1323, 408] width 124 height 31
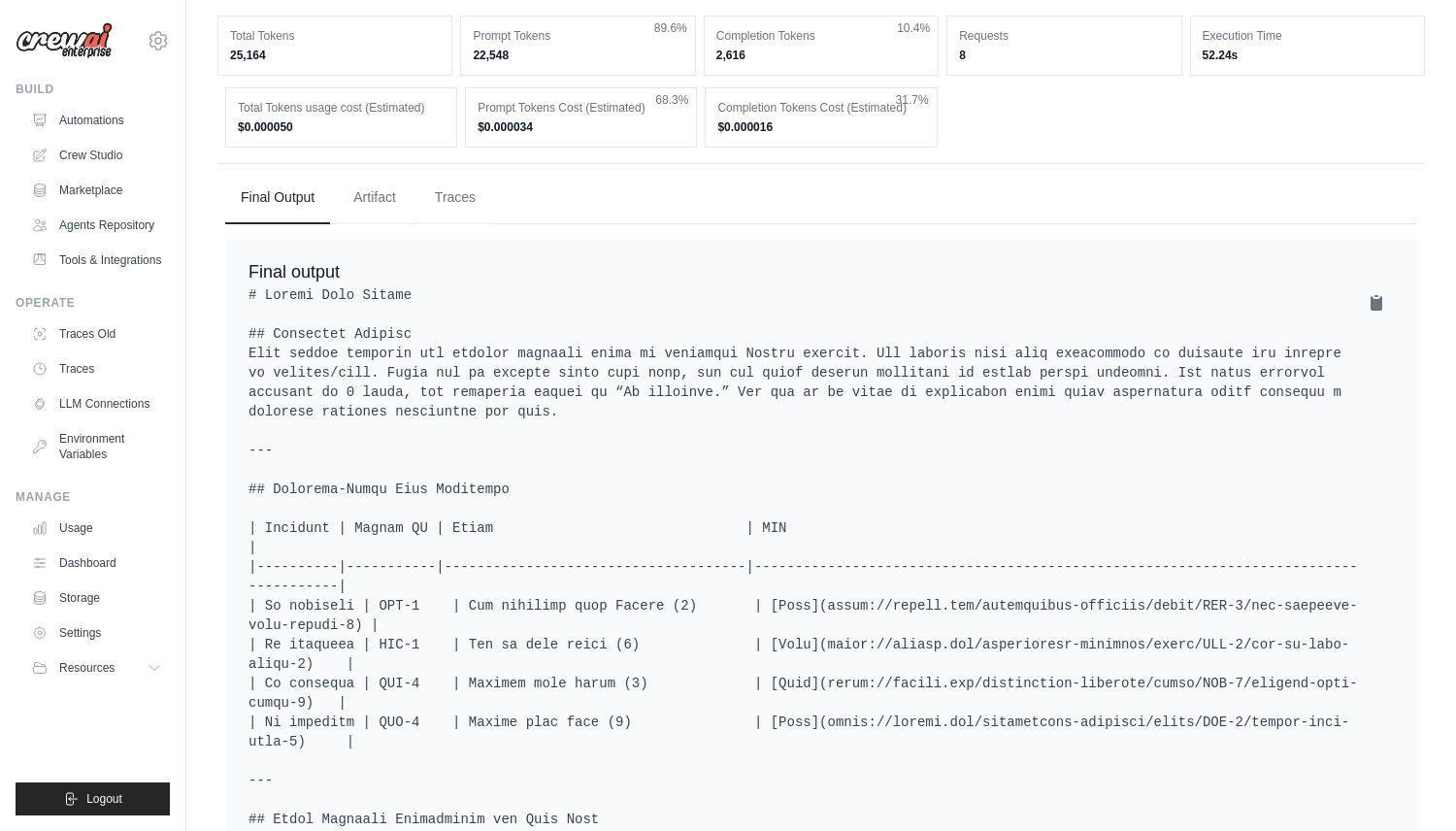
scroll to position [439, 0]
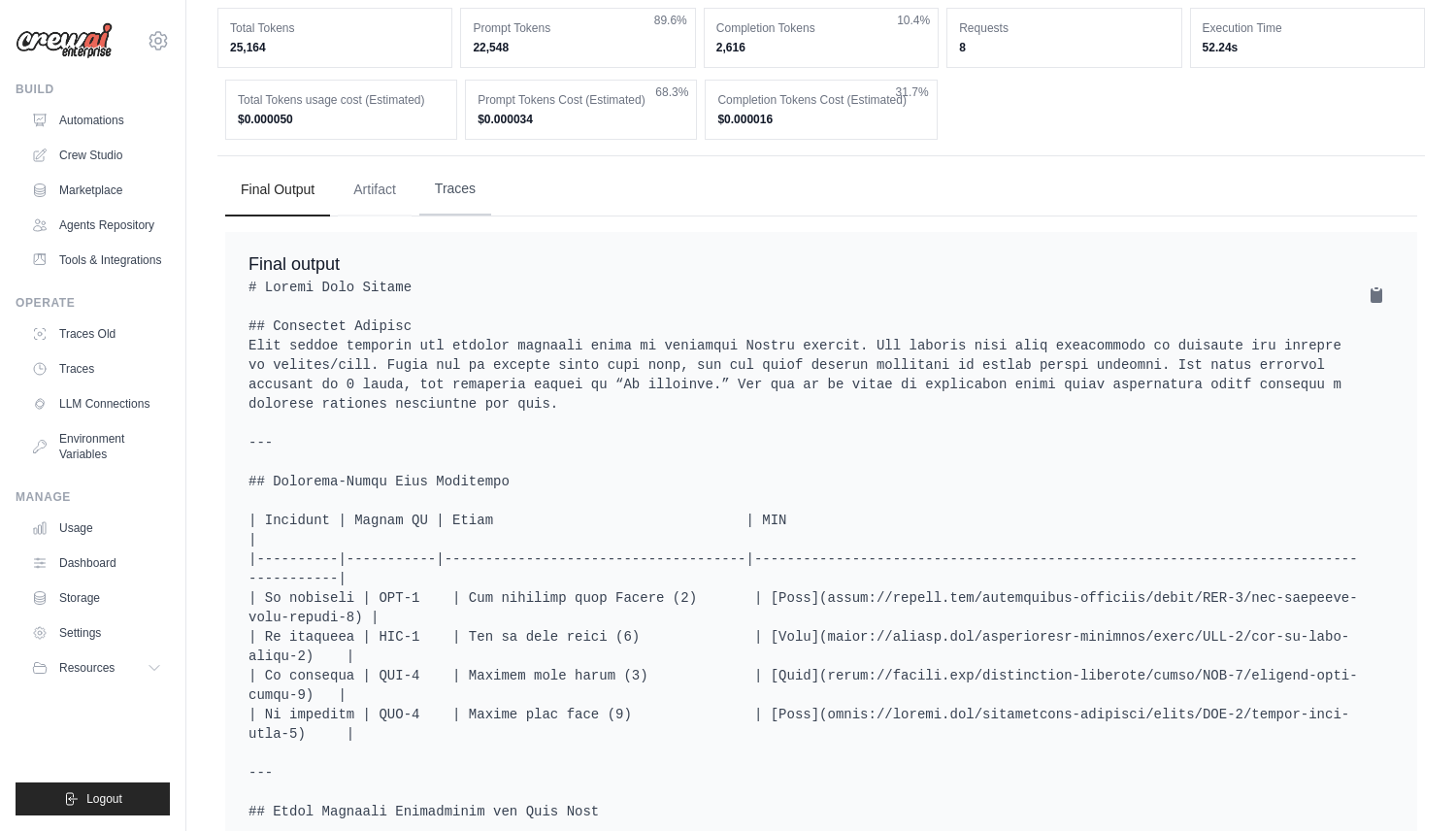
click at [456, 201] on button "Traces" at bounding box center [455, 190] width 71 height 53
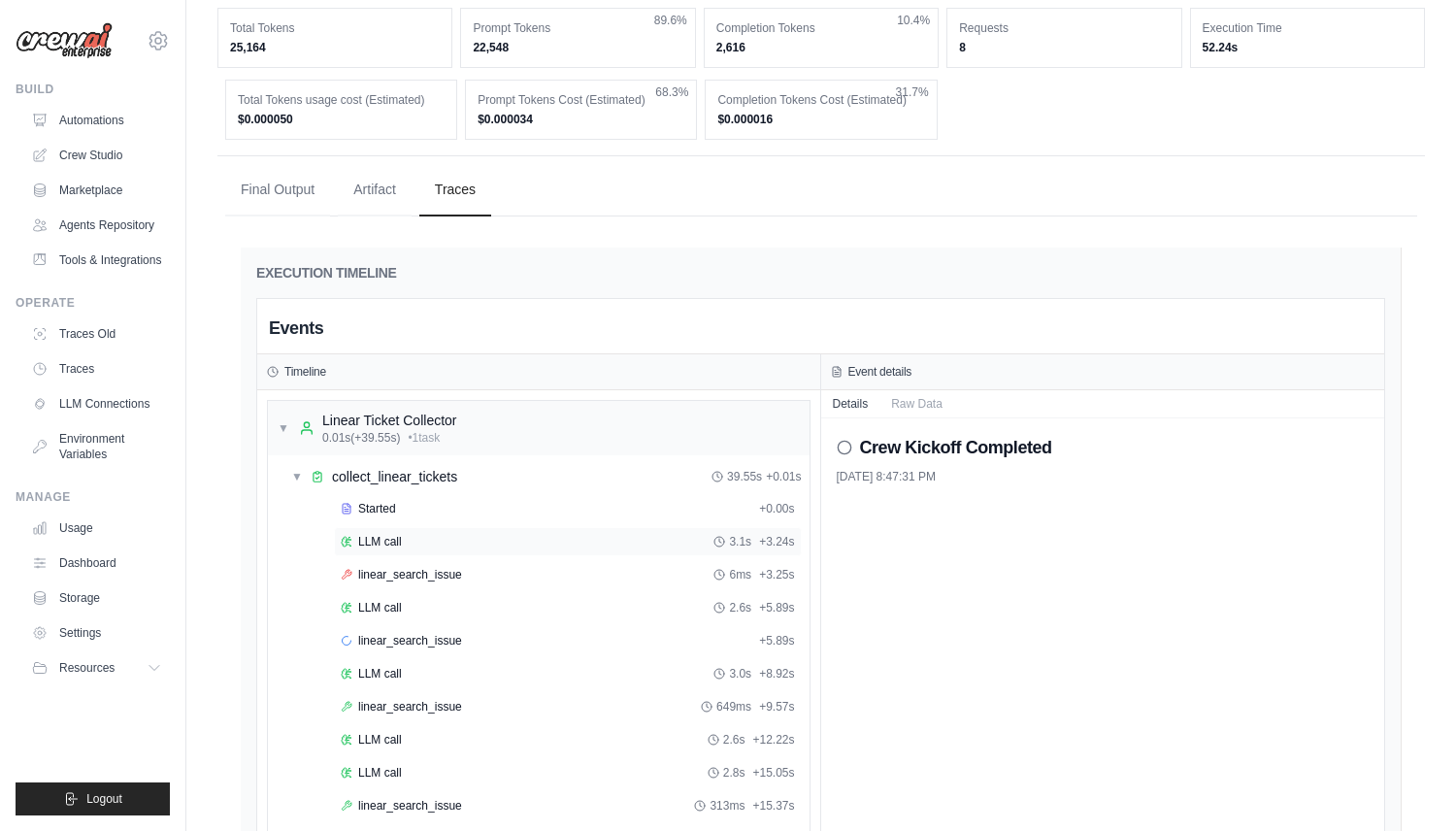
scroll to position [461, 0]
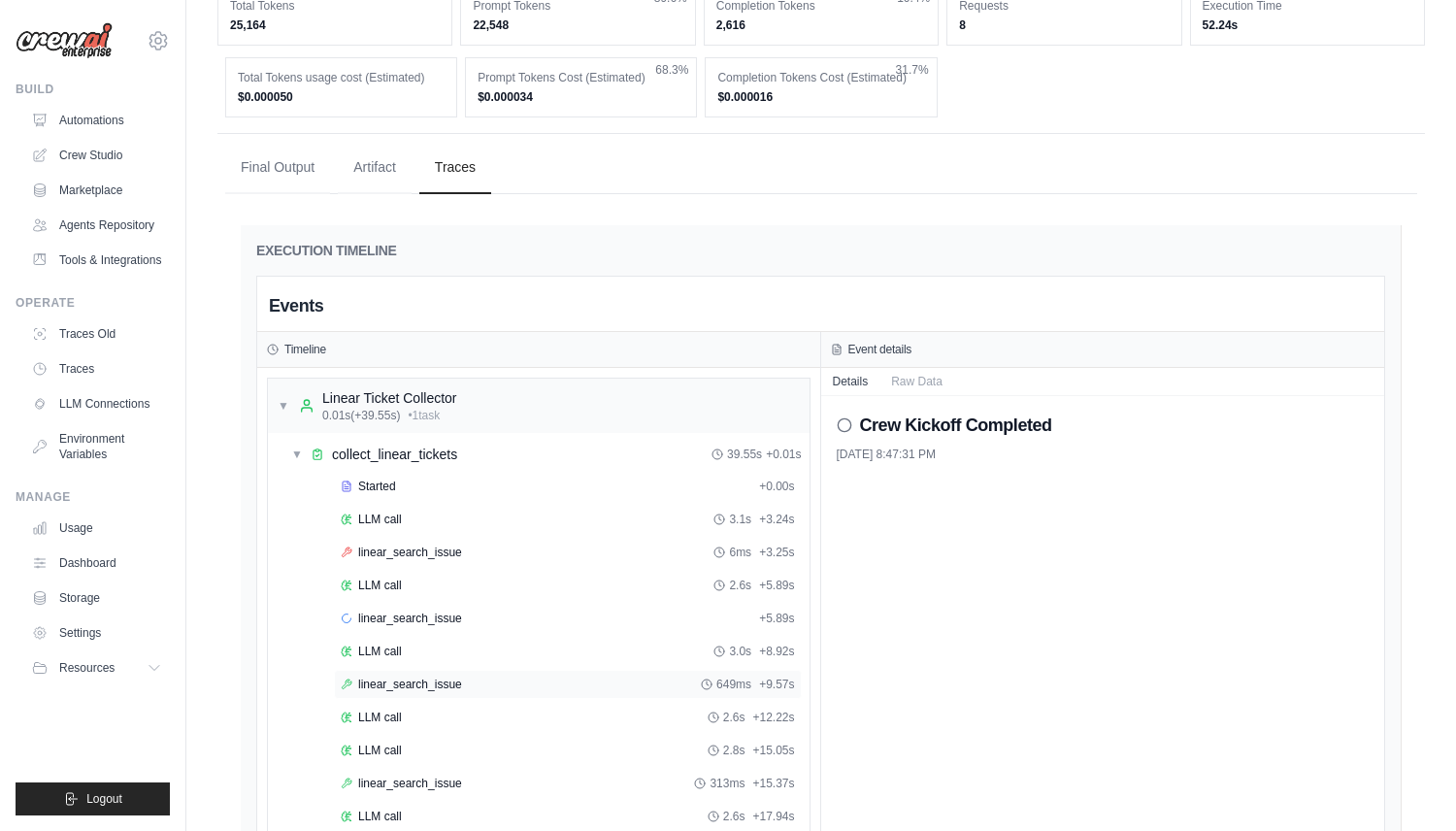
click at [424, 698] on div "linear_search_issue 649ms + 9.57s" at bounding box center [568, 684] width 468 height 29
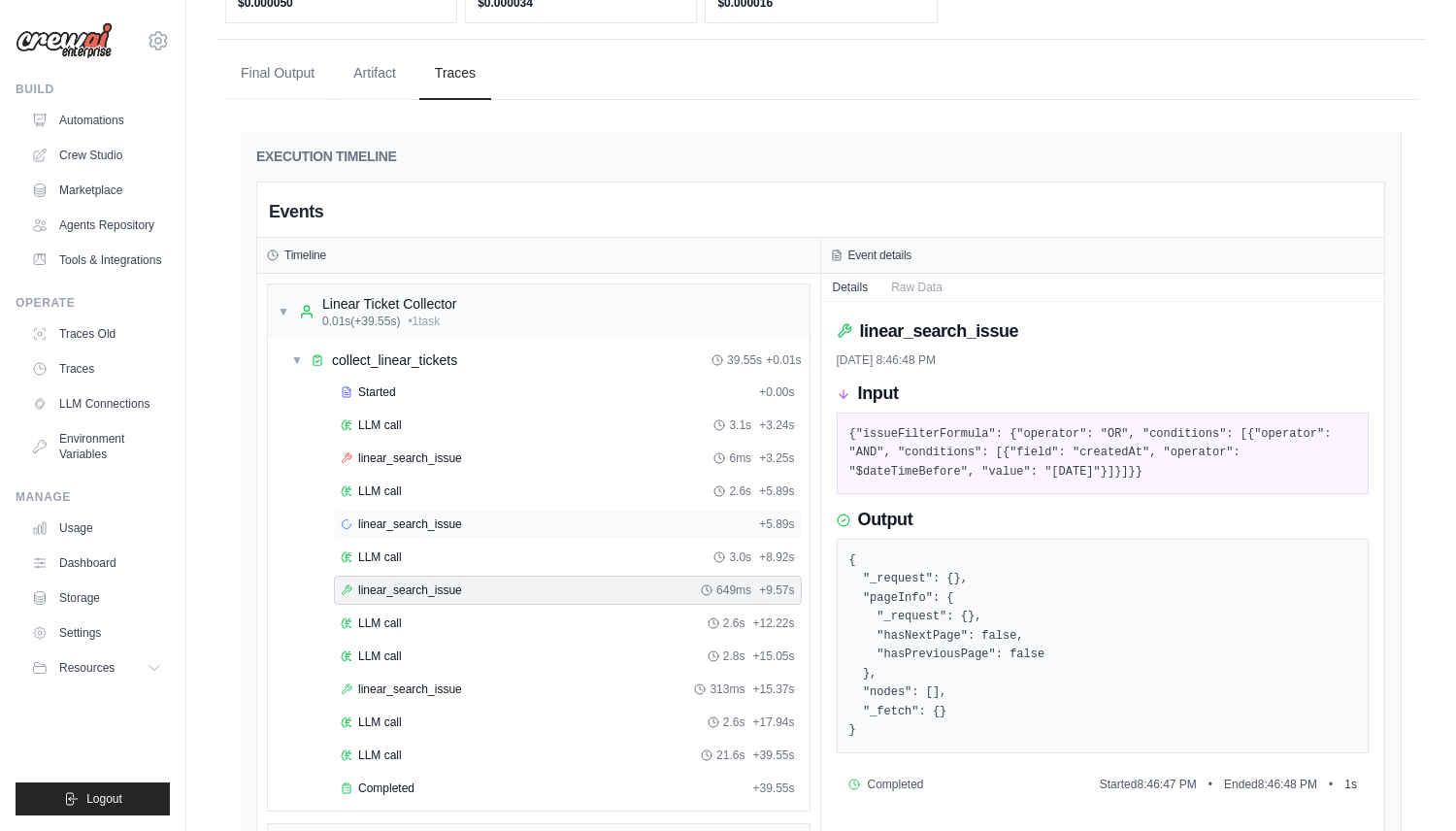
scroll to position [571, 0]
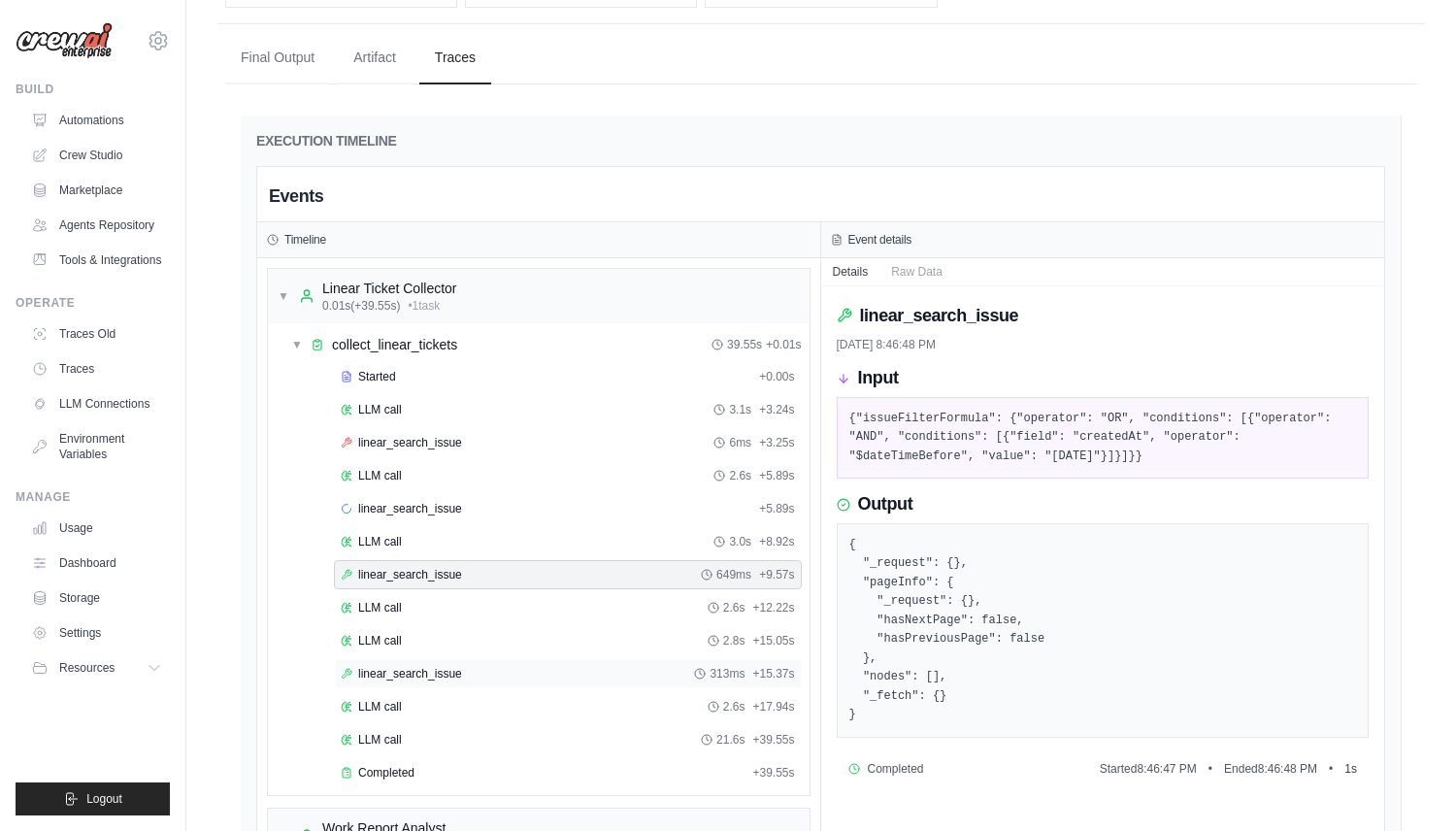
click at [431, 667] on span "linear_search_issue" at bounding box center [410, 673] width 104 height 16
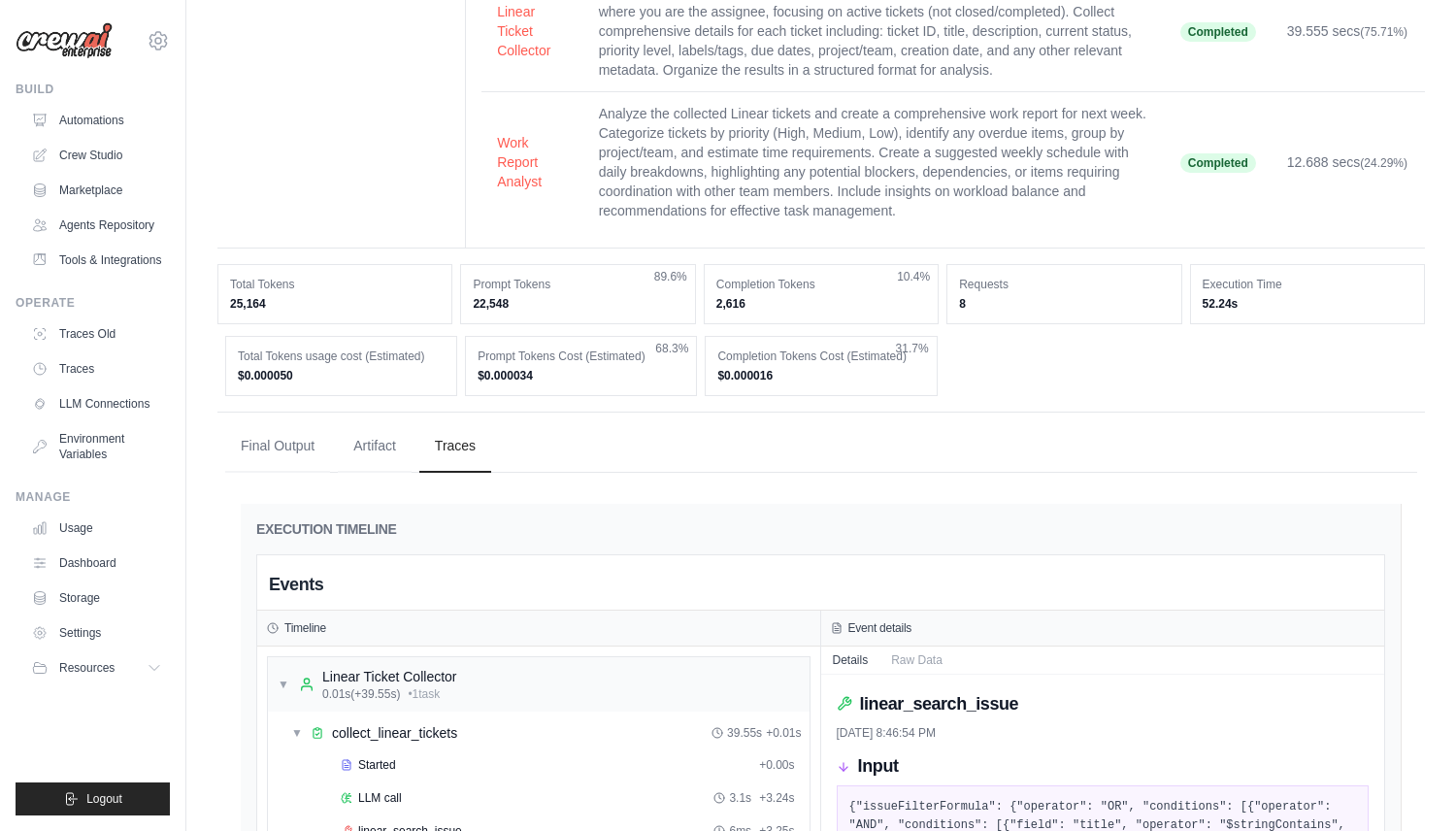
scroll to position [0, 0]
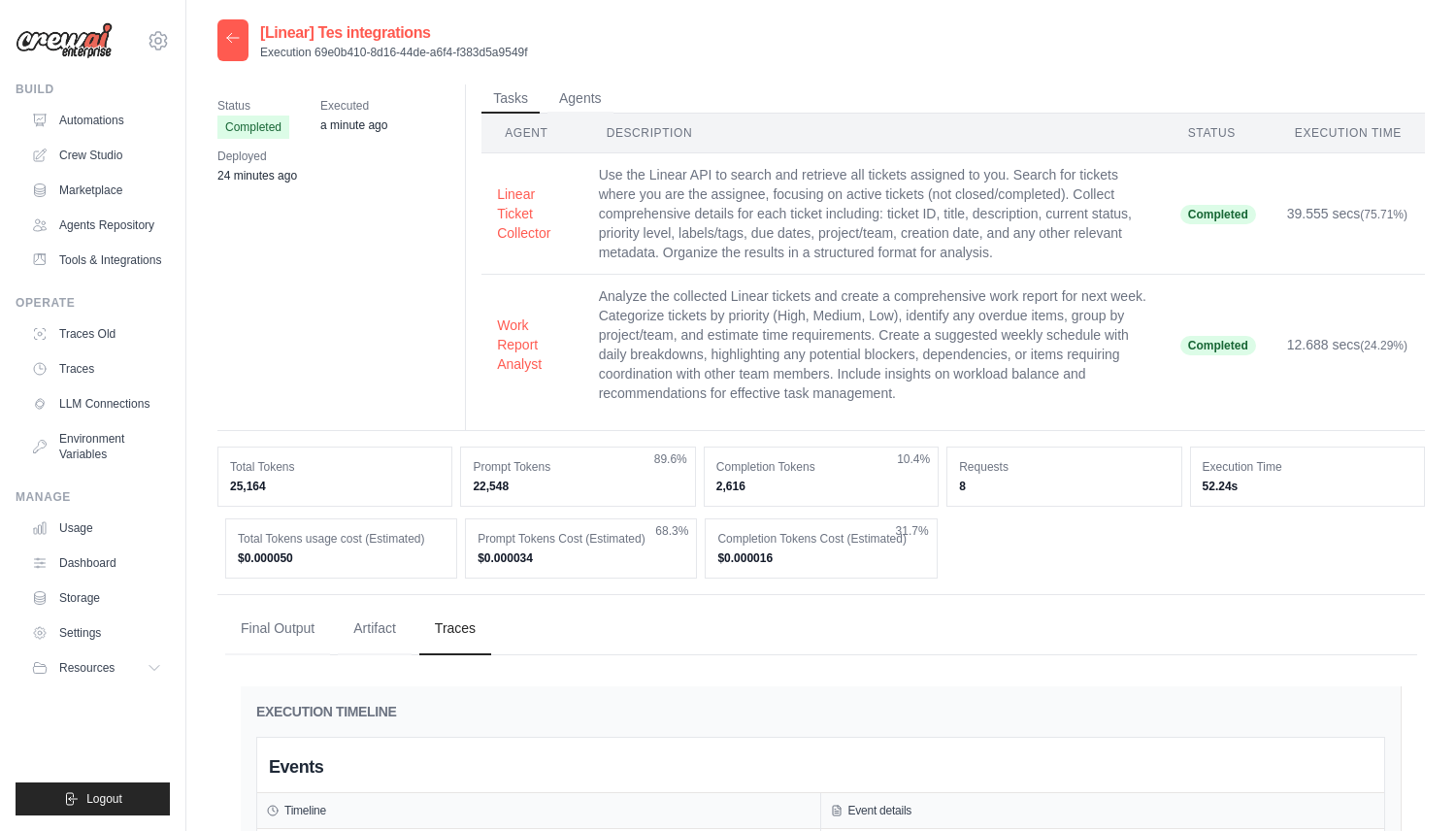
click at [227, 33] on icon at bounding box center [233, 38] width 16 height 16
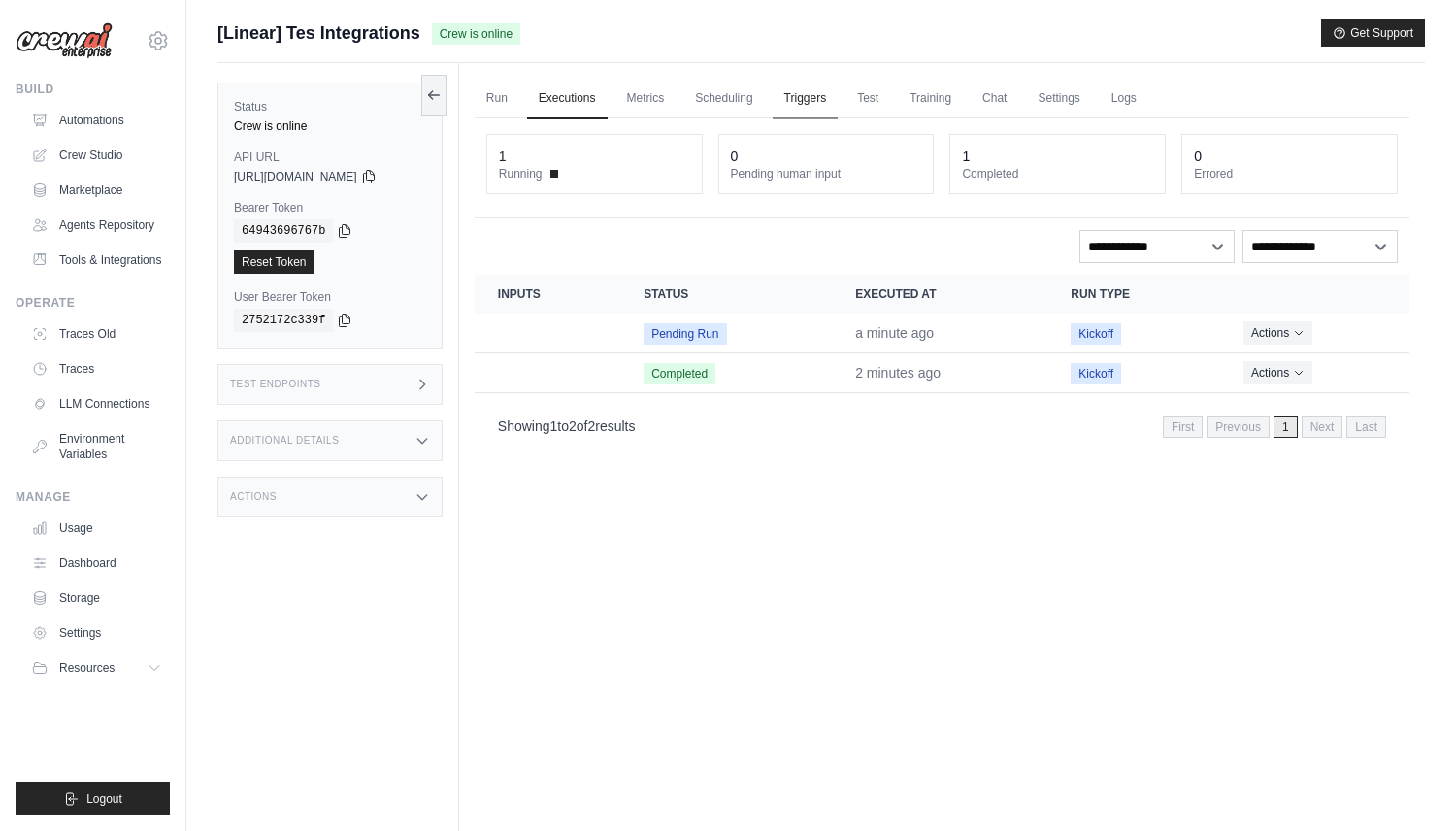
click at [808, 107] on link "Triggers" at bounding box center [805, 99] width 66 height 41
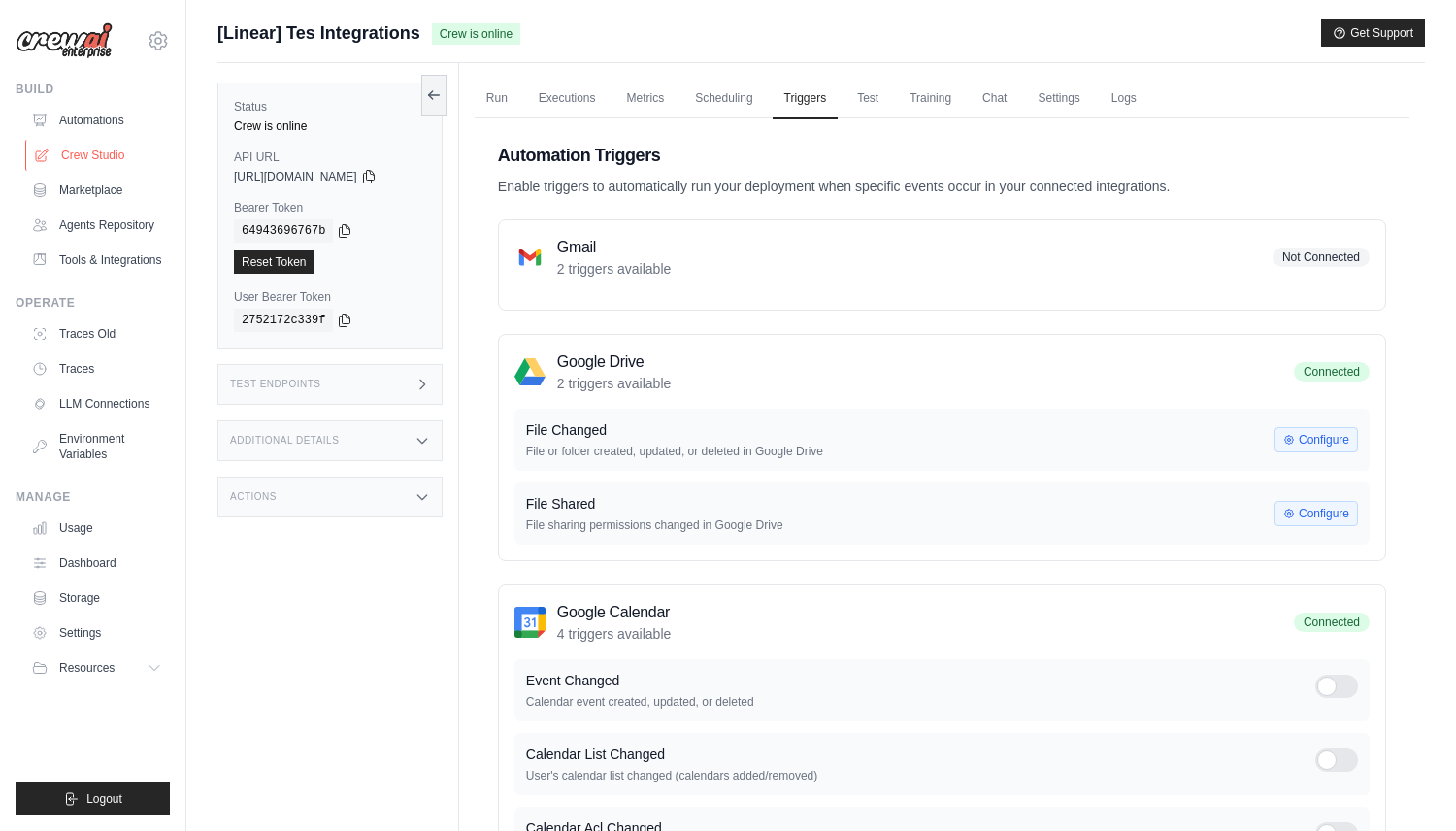
click at [80, 160] on link "Crew Studio" at bounding box center [99, 156] width 147 height 31
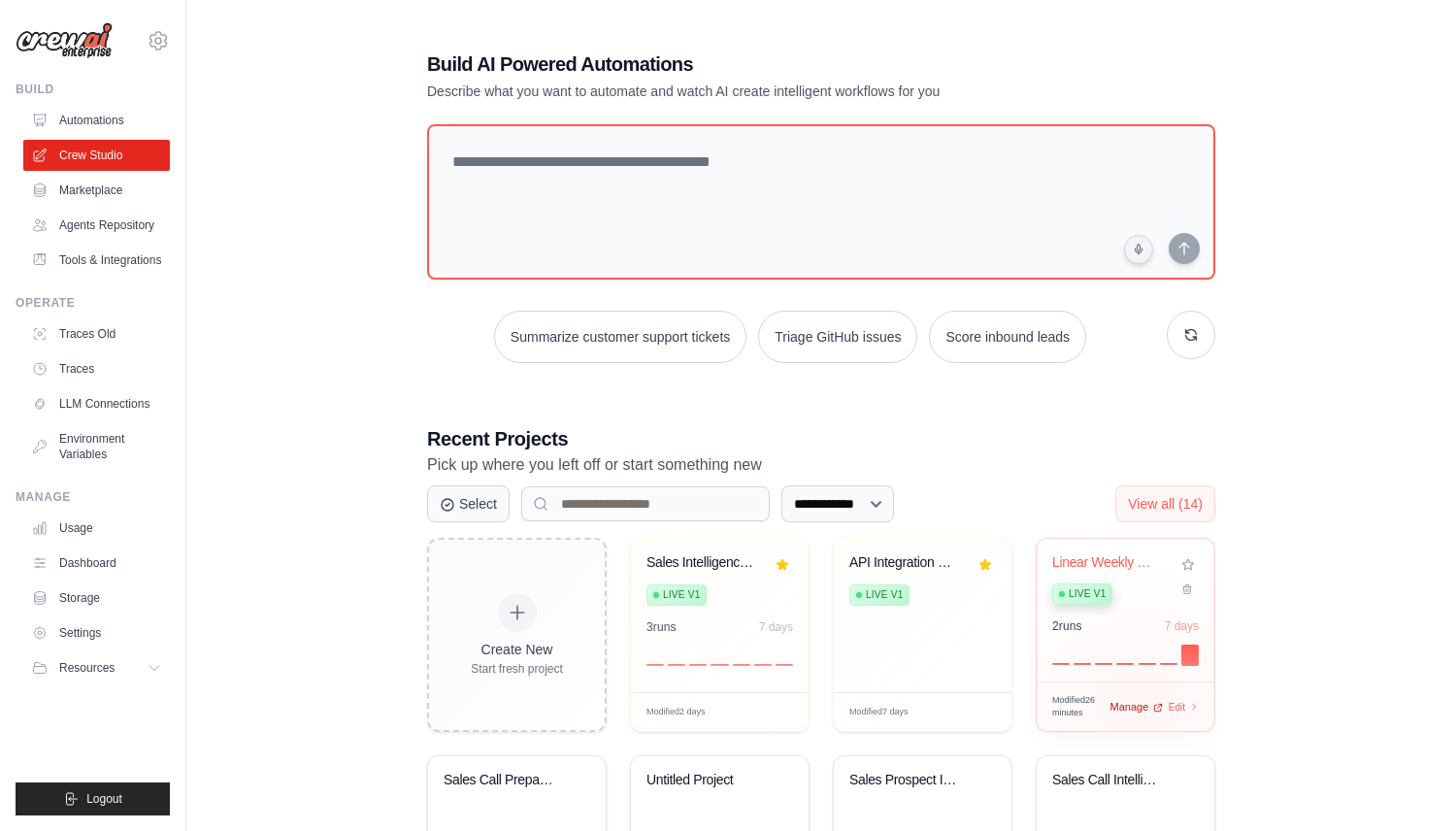
click at [1139, 705] on span "Manage" at bounding box center [1129, 707] width 39 height 17
click at [1150, 655] on div at bounding box center [1125, 654] width 147 height 23
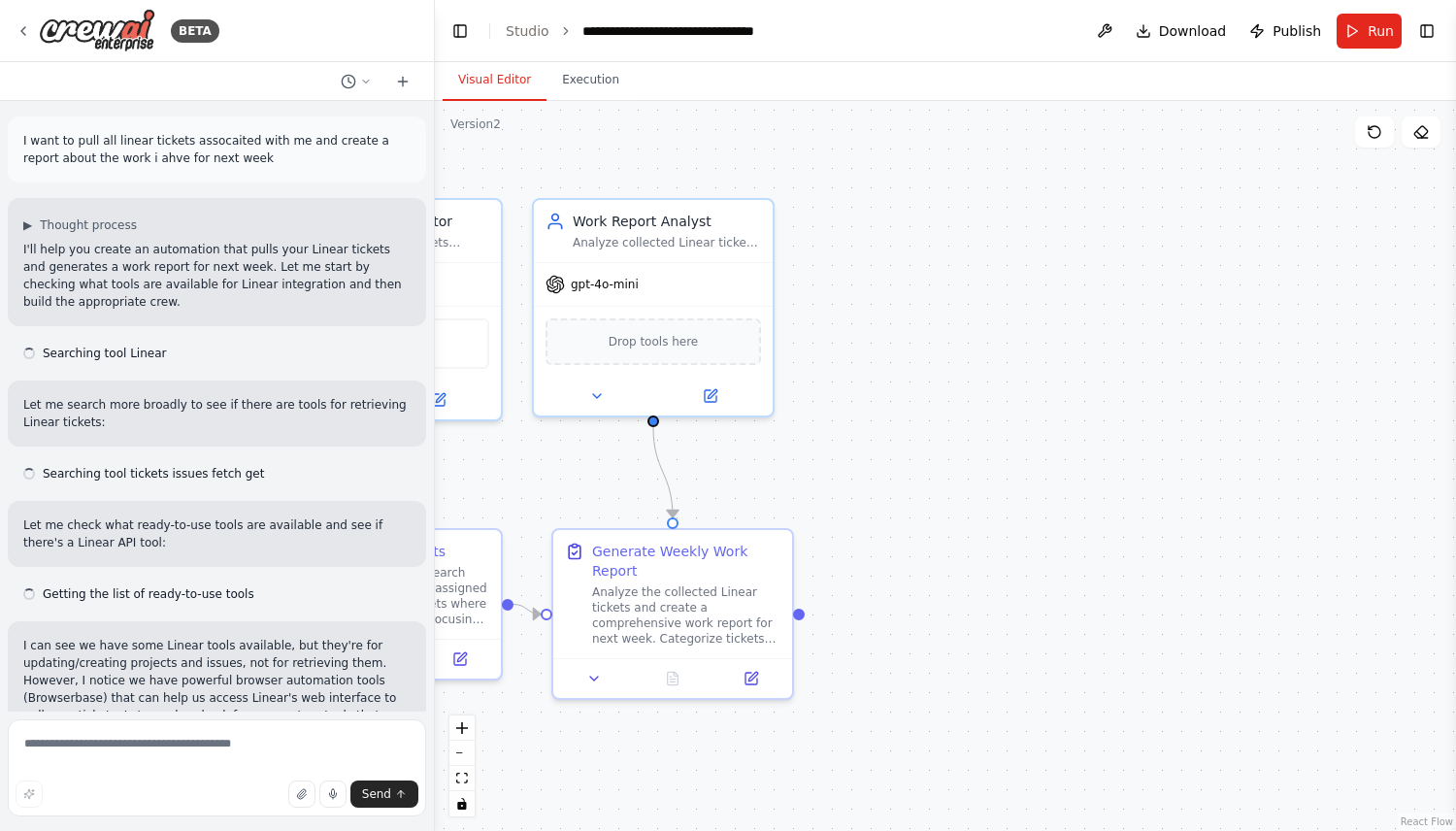
scroll to position [3551, 0]
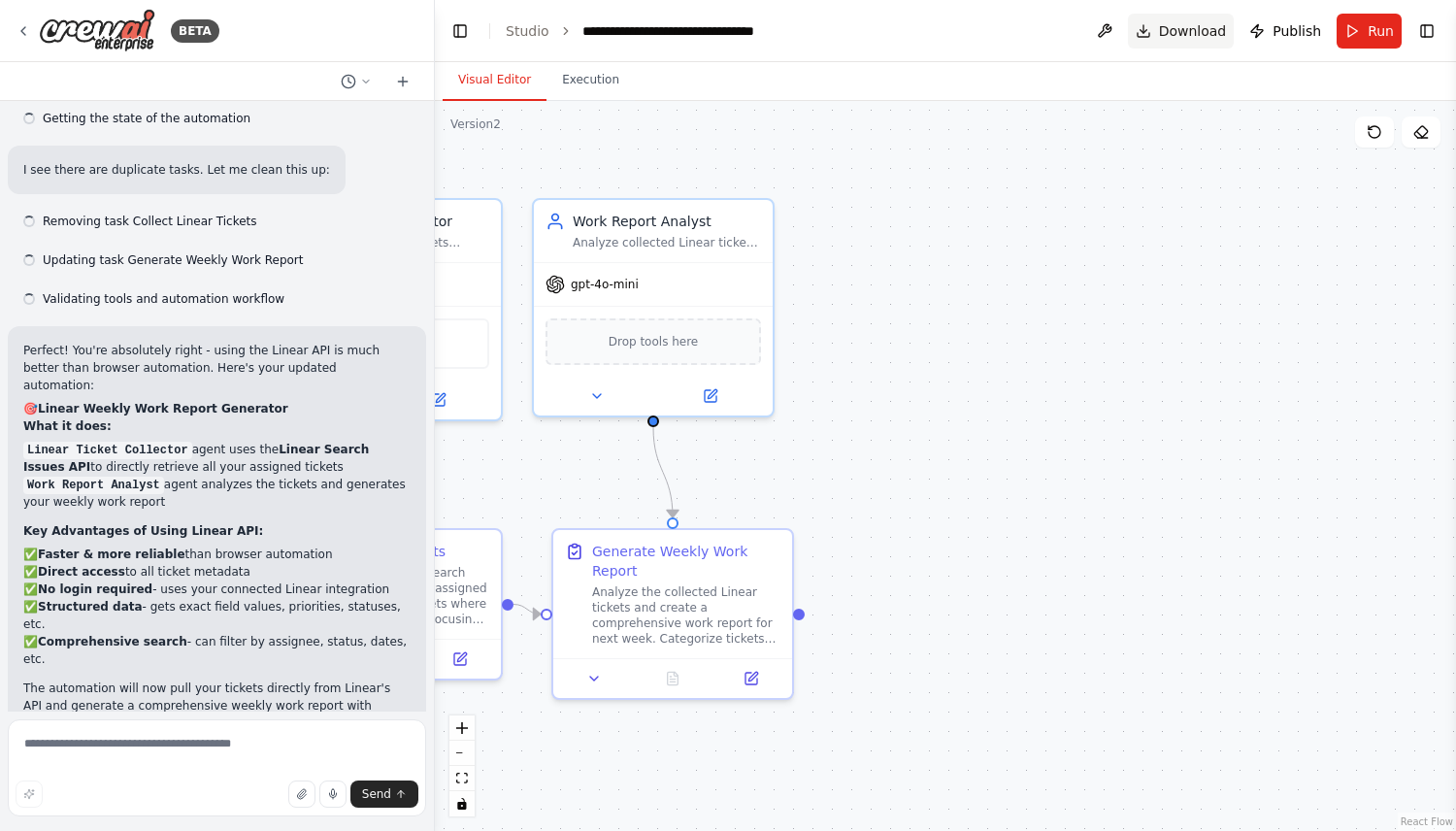
click at [1179, 16] on button "Download" at bounding box center [1181, 31] width 107 height 35
click at [31, 23] on div "BETA" at bounding box center [117, 30] width 204 height 44
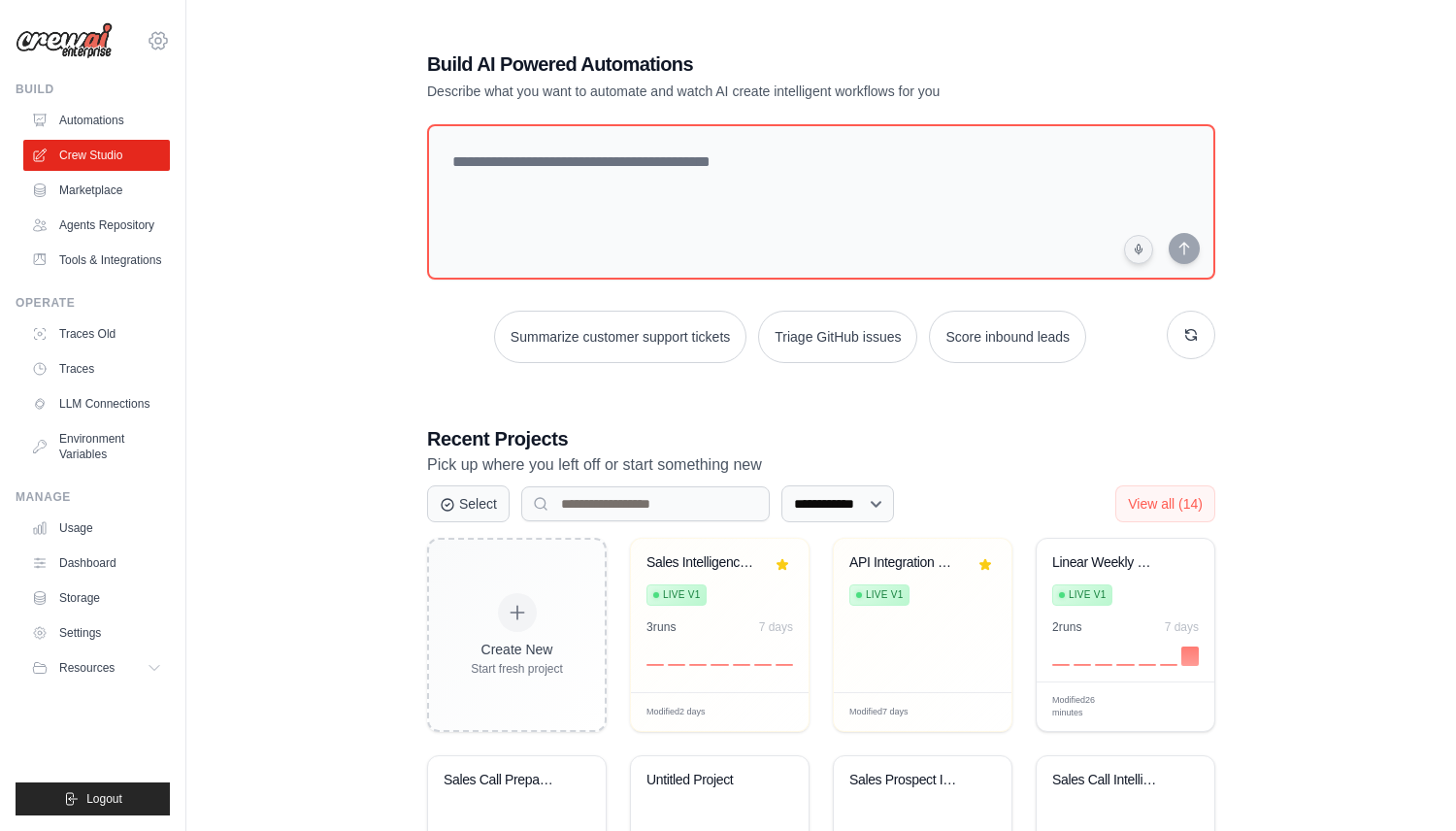
click at [164, 40] on icon at bounding box center [159, 41] width 23 height 23
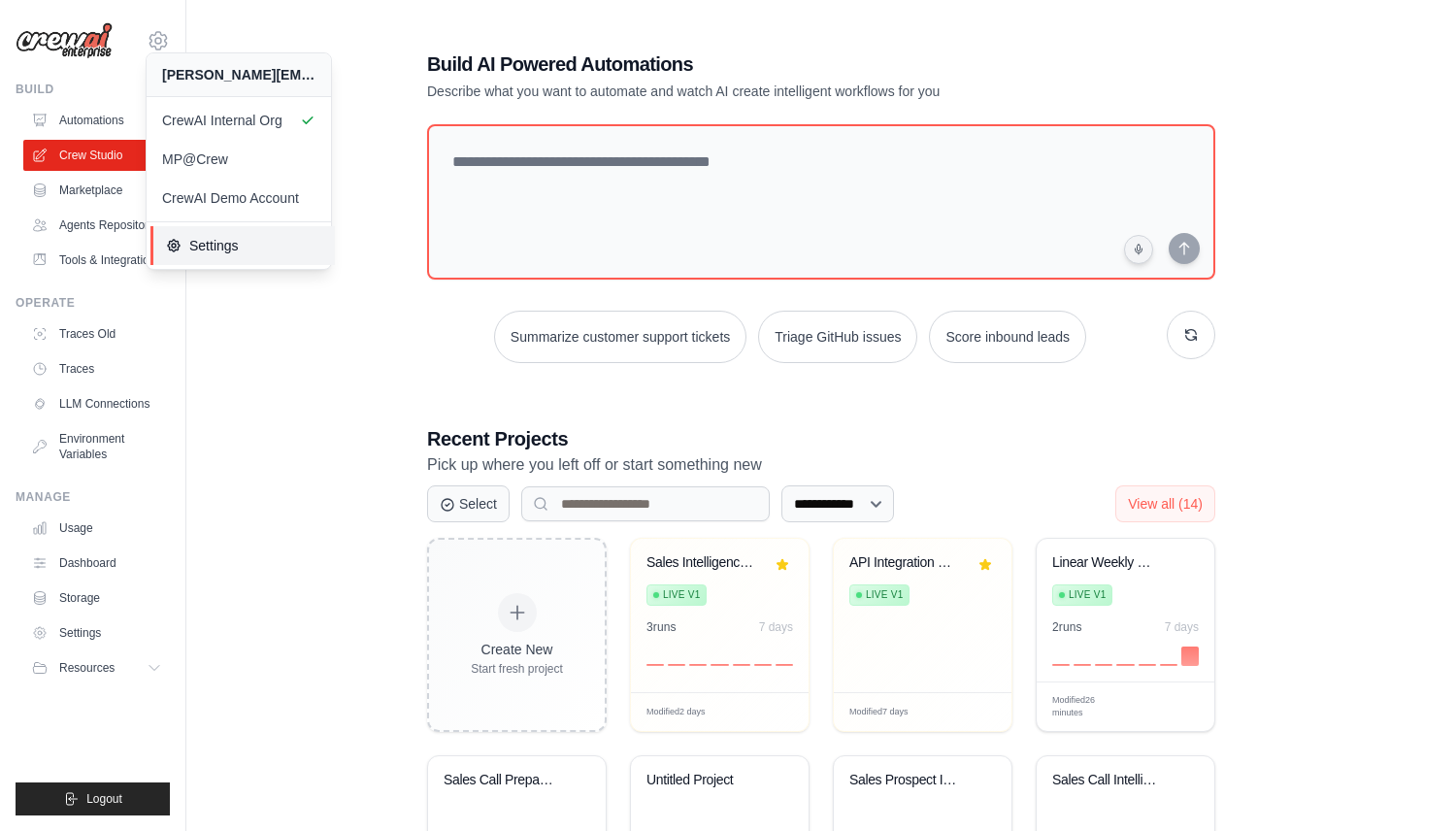
click at [190, 245] on span "Settings" at bounding box center [243, 246] width 154 height 20
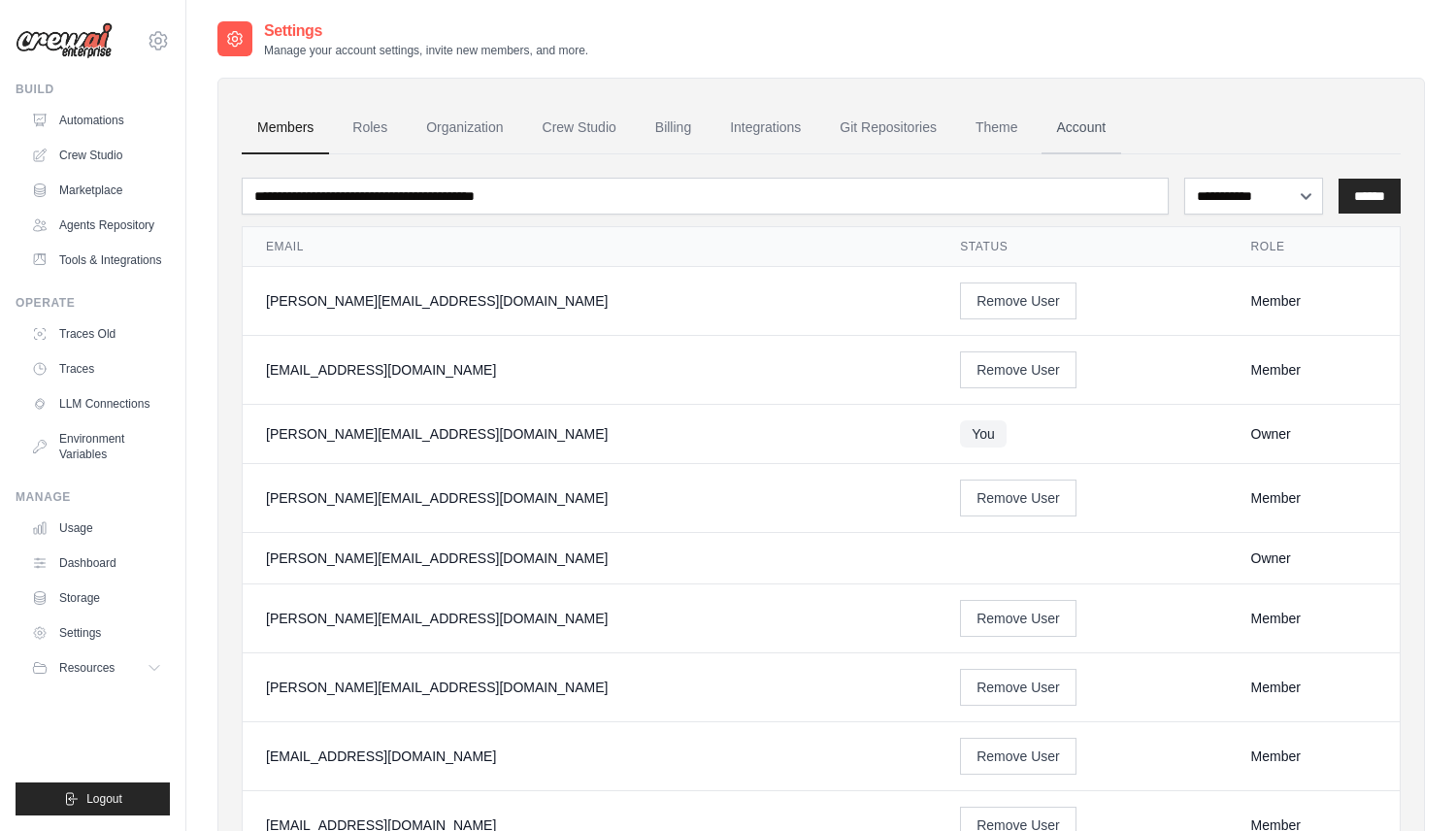
click at [1071, 132] on link "Account" at bounding box center [1081, 128] width 80 height 53
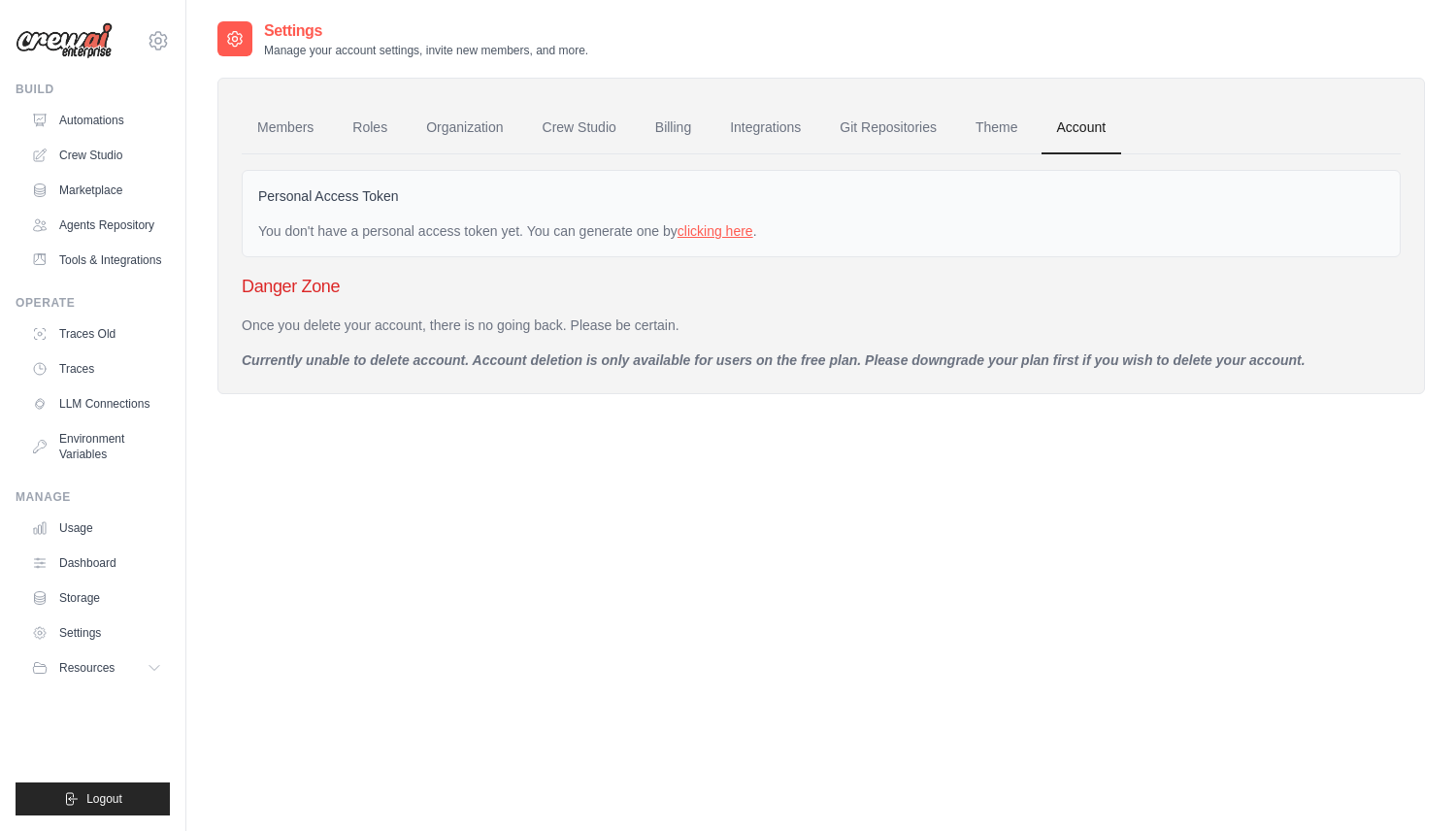
click at [735, 232] on link "clicking here" at bounding box center [714, 231] width 75 height 16
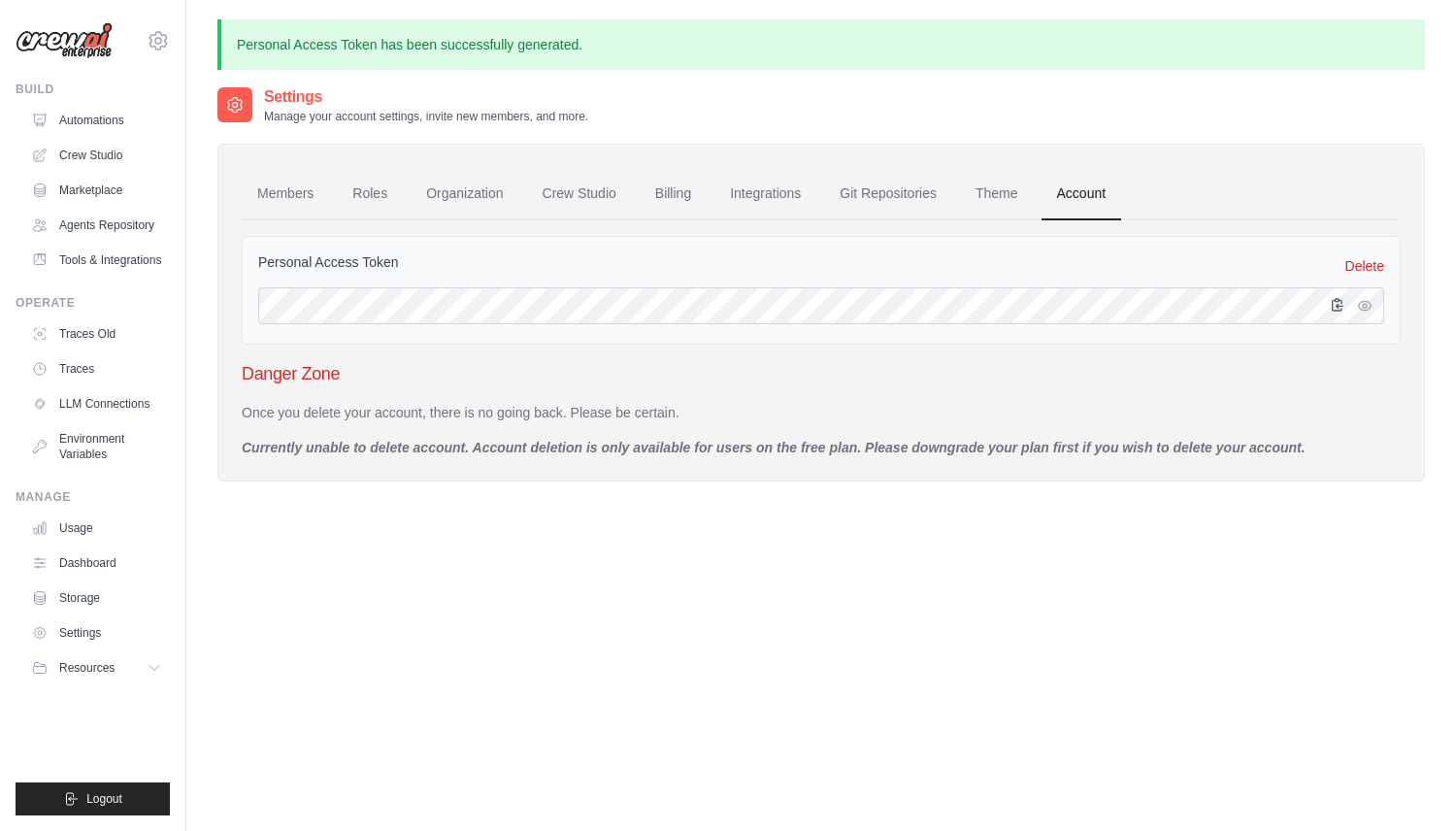
click at [1342, 305] on icon "button" at bounding box center [1338, 305] width 11 height 12
